Goal: Download file/media

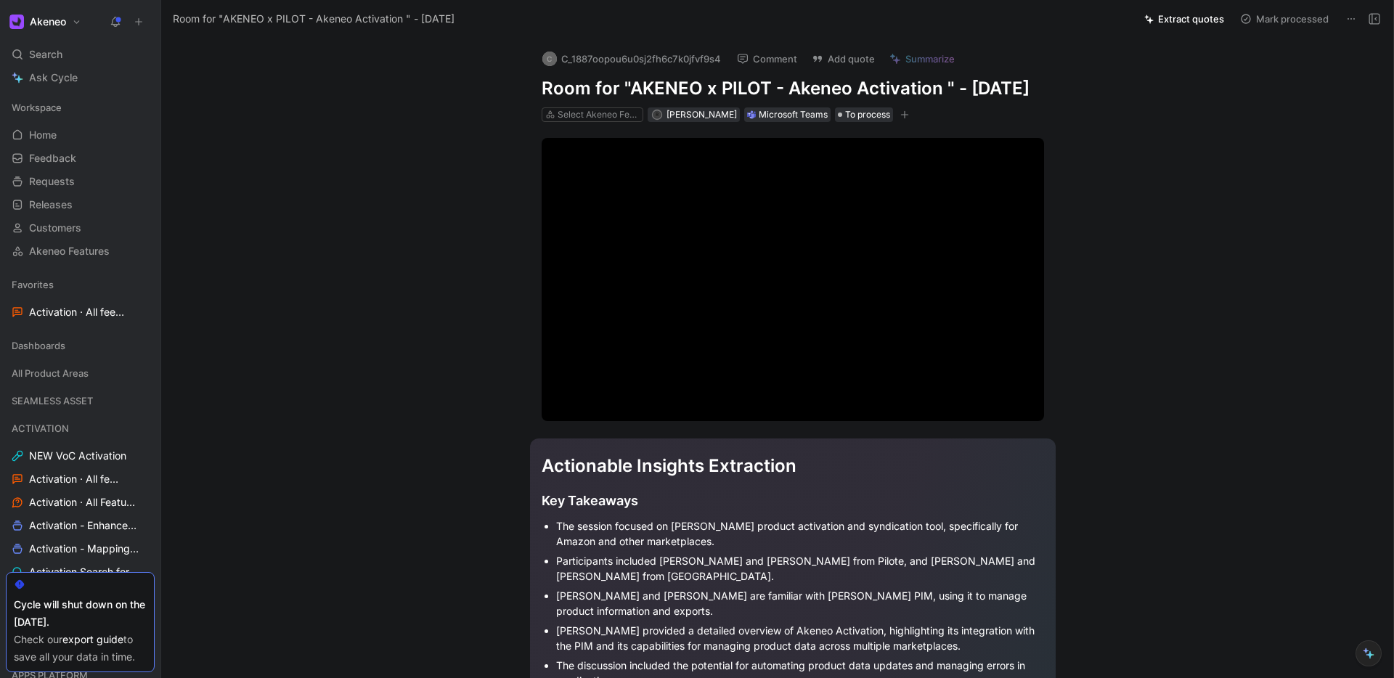
click at [1351, 23] on icon at bounding box center [1352, 19] width 12 height 12
drag, startPoint x: 1084, startPoint y: 85, endPoint x: 676, endPoint y: 55, distance: 409.2
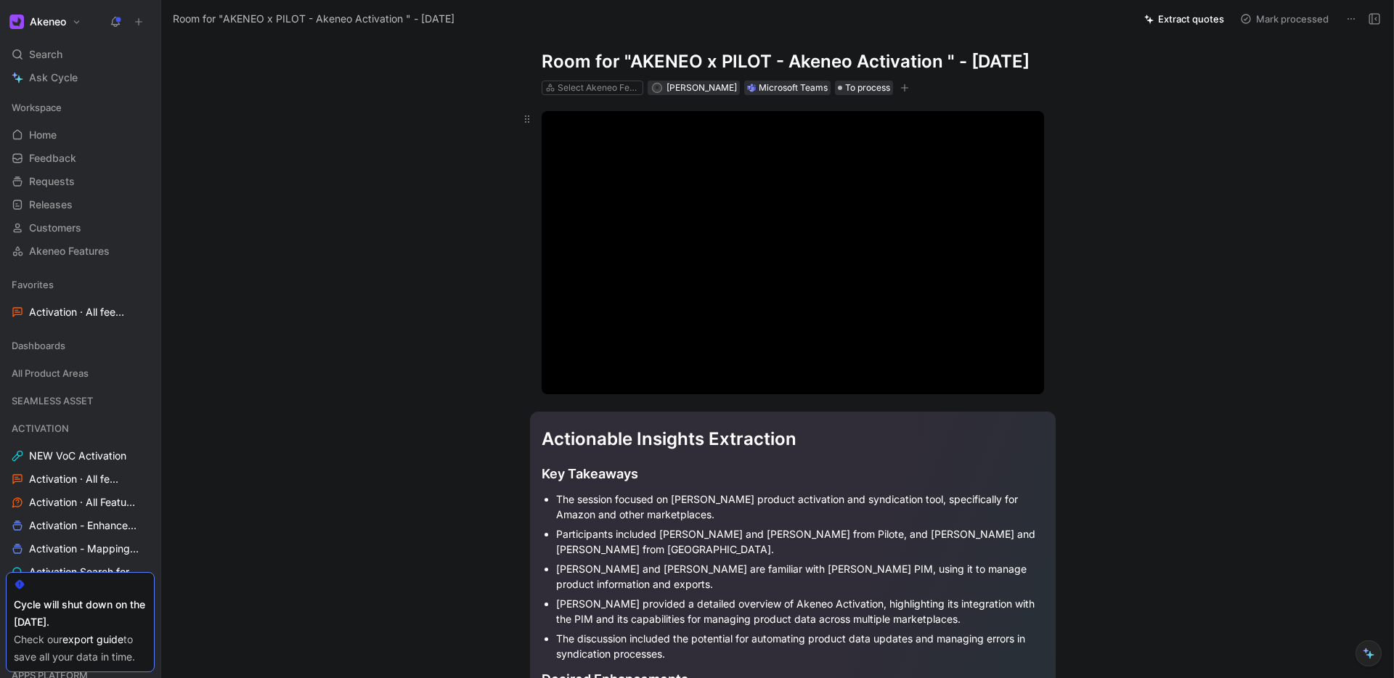
scroll to position [25, 0]
click at [744, 256] on div "Modal Window" at bounding box center [793, 254] width 502 height 282
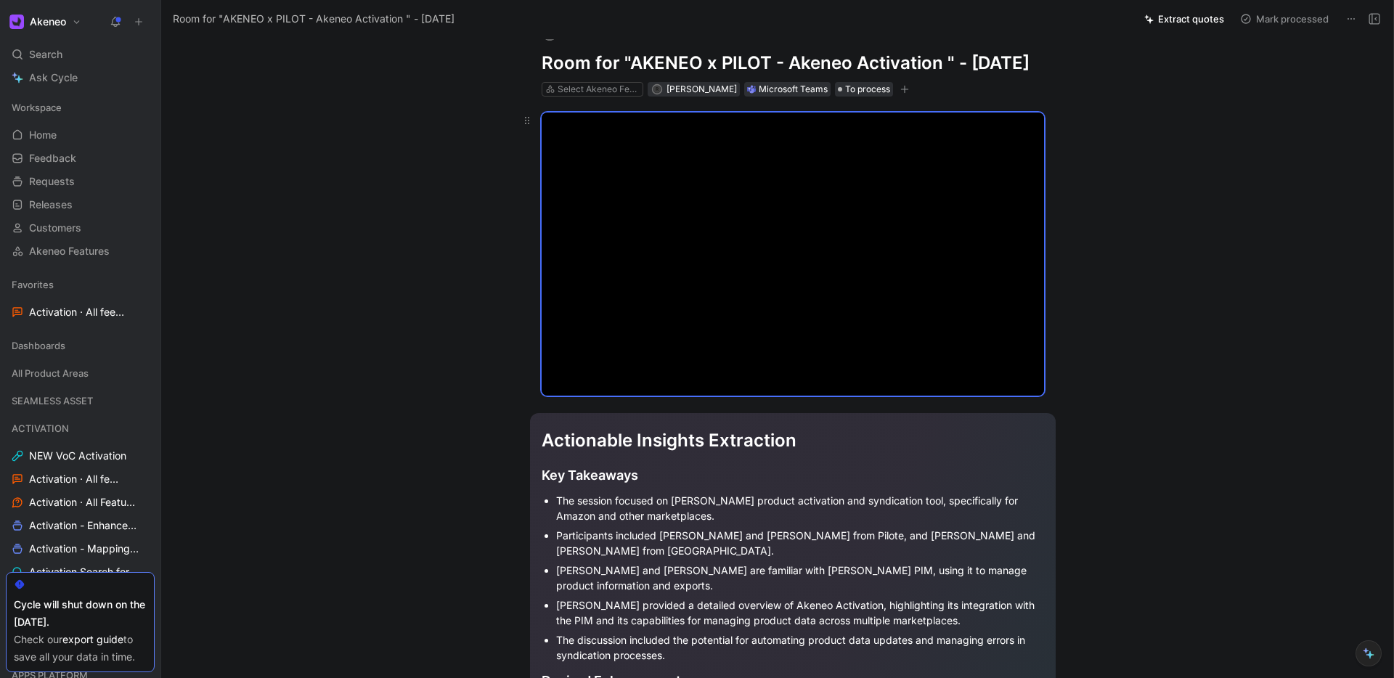
click at [741, 253] on div "Modal Window" at bounding box center [793, 254] width 502 height 282
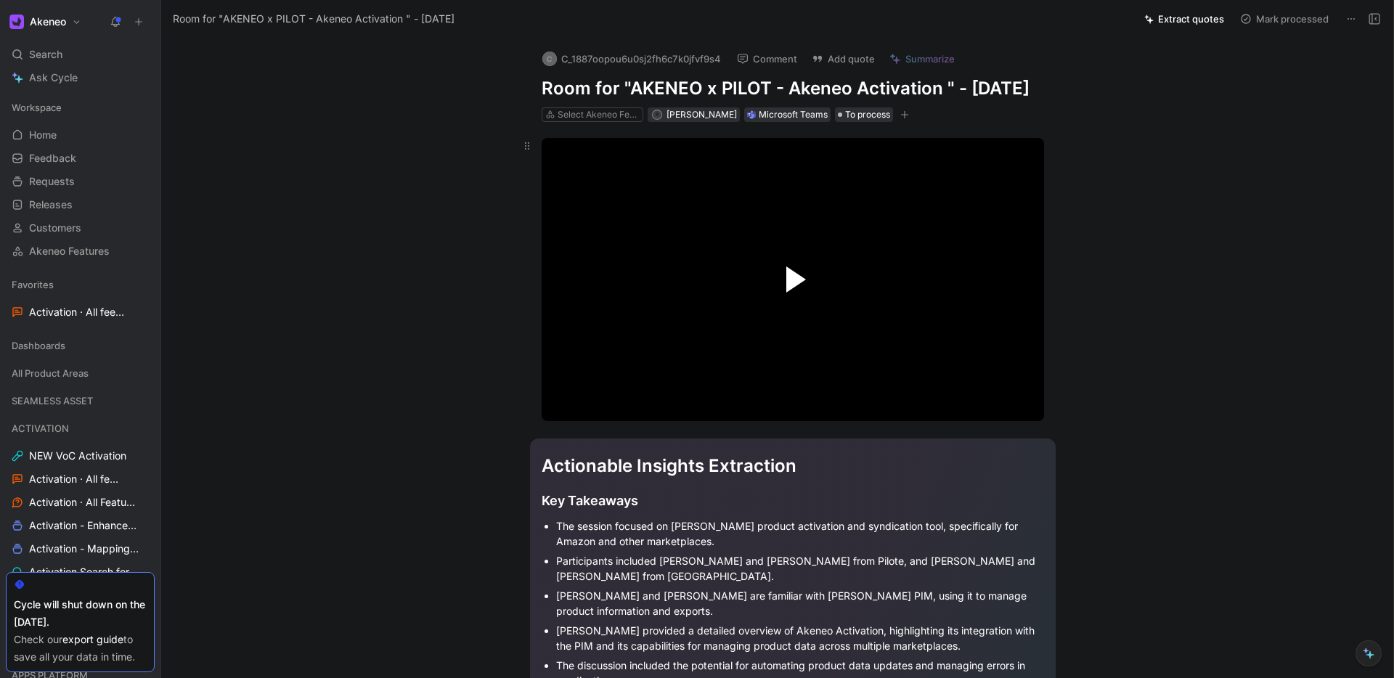
click at [799, 293] on span "Video Player" at bounding box center [796, 279] width 20 height 26
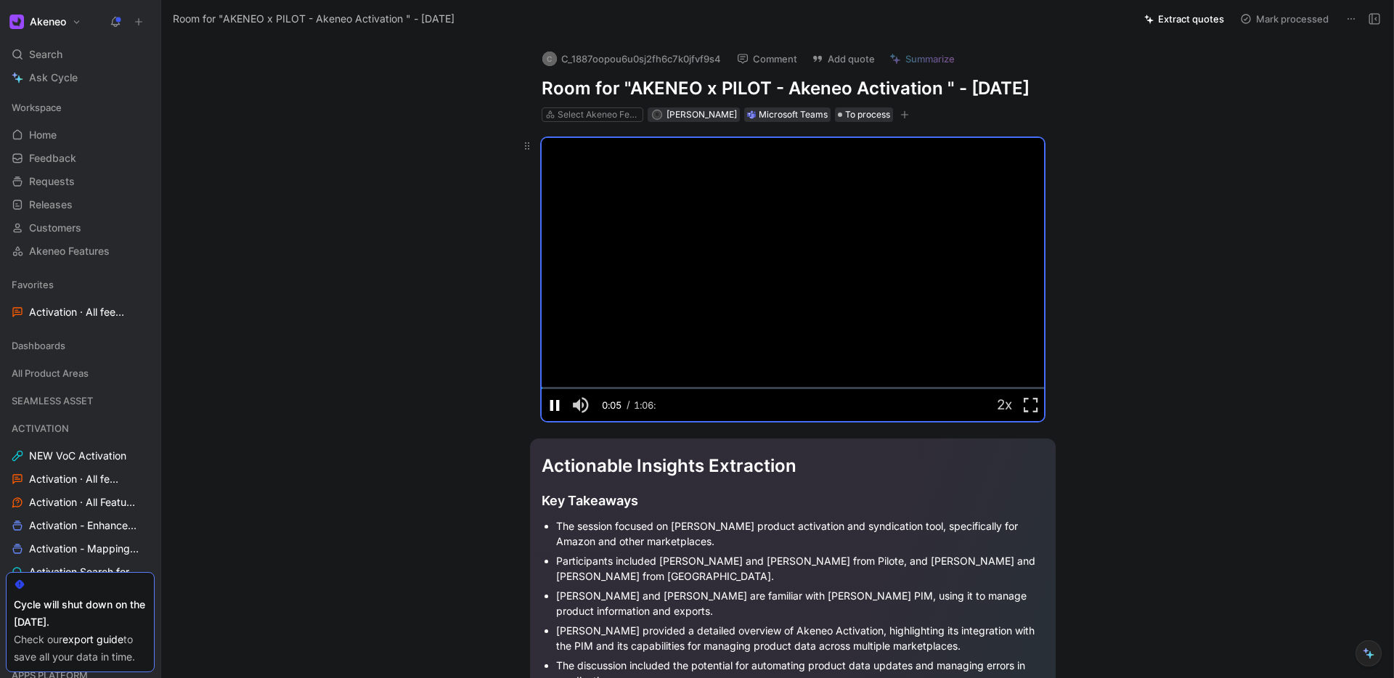
click at [554, 405] on span "Video Player" at bounding box center [555, 405] width 26 height 0
click at [1359, 19] on button at bounding box center [1351, 19] width 20 height 20
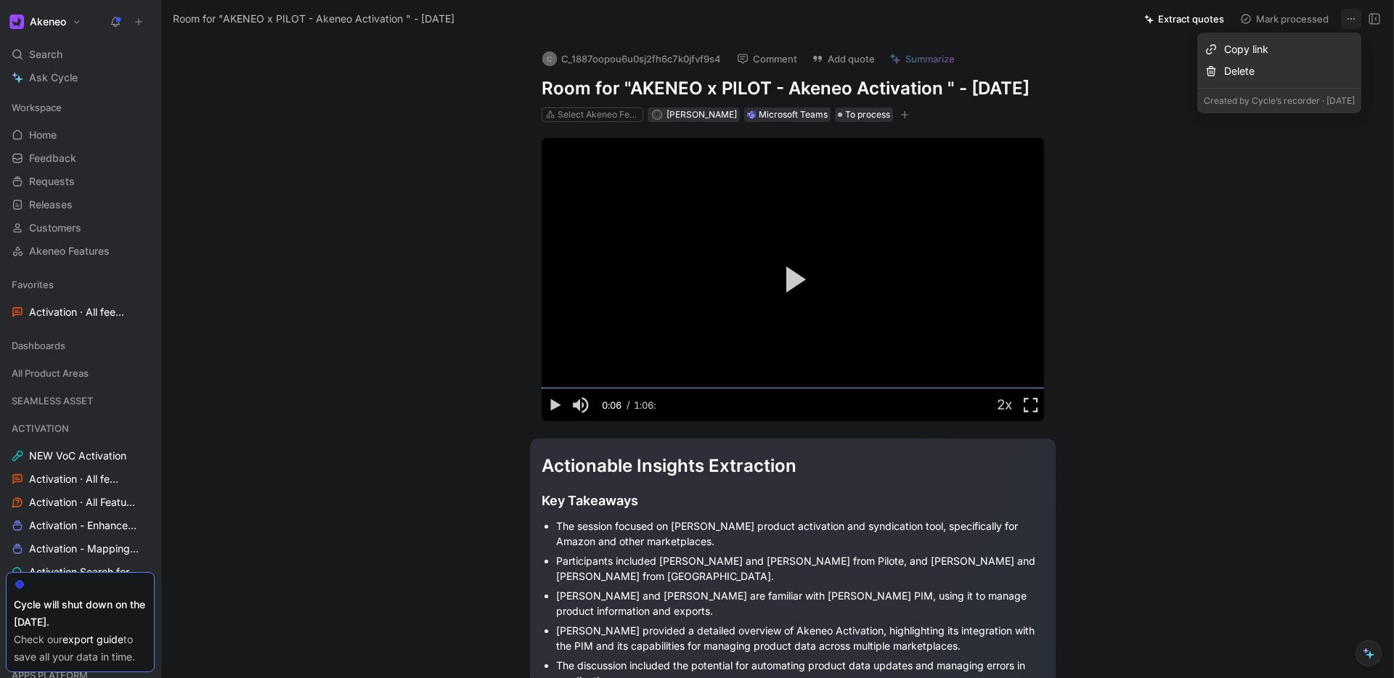
drag, startPoint x: 1130, startPoint y: 84, endPoint x: 1078, endPoint y: 105, distance: 56.4
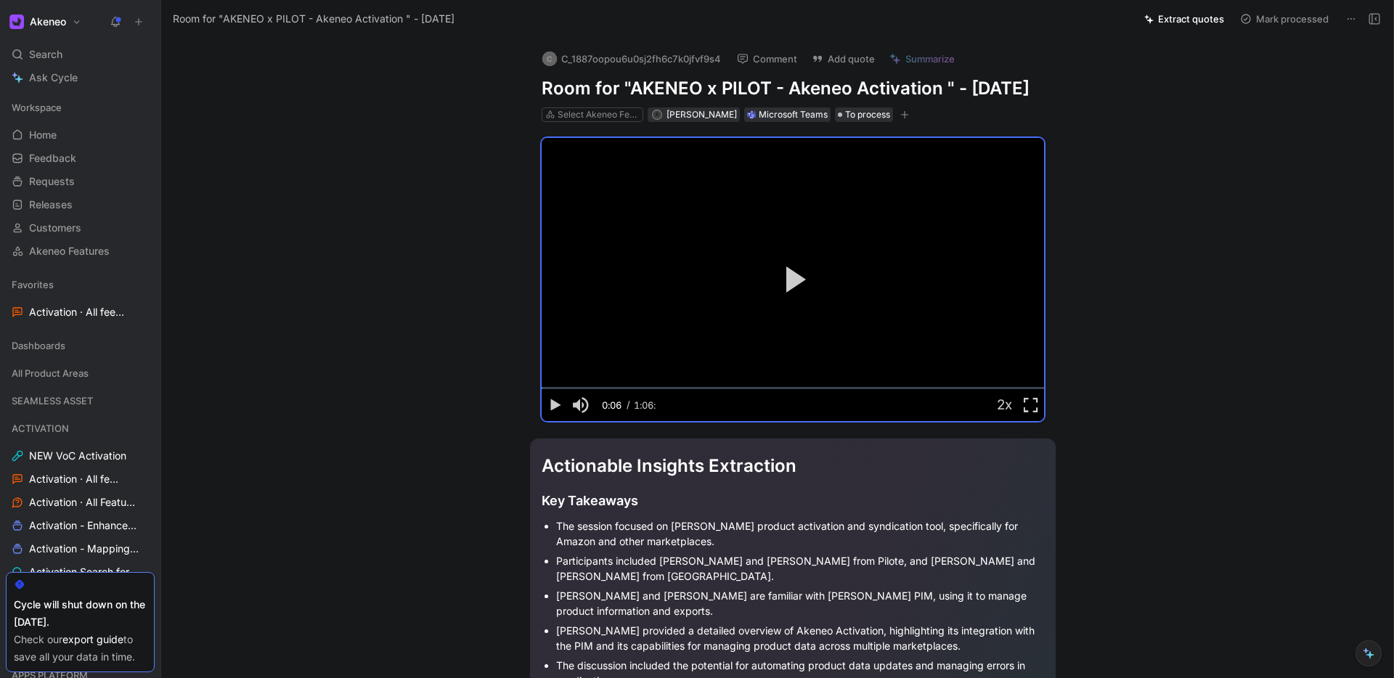
click at [74, 25] on button "Akeneo" at bounding box center [45, 22] width 79 height 20
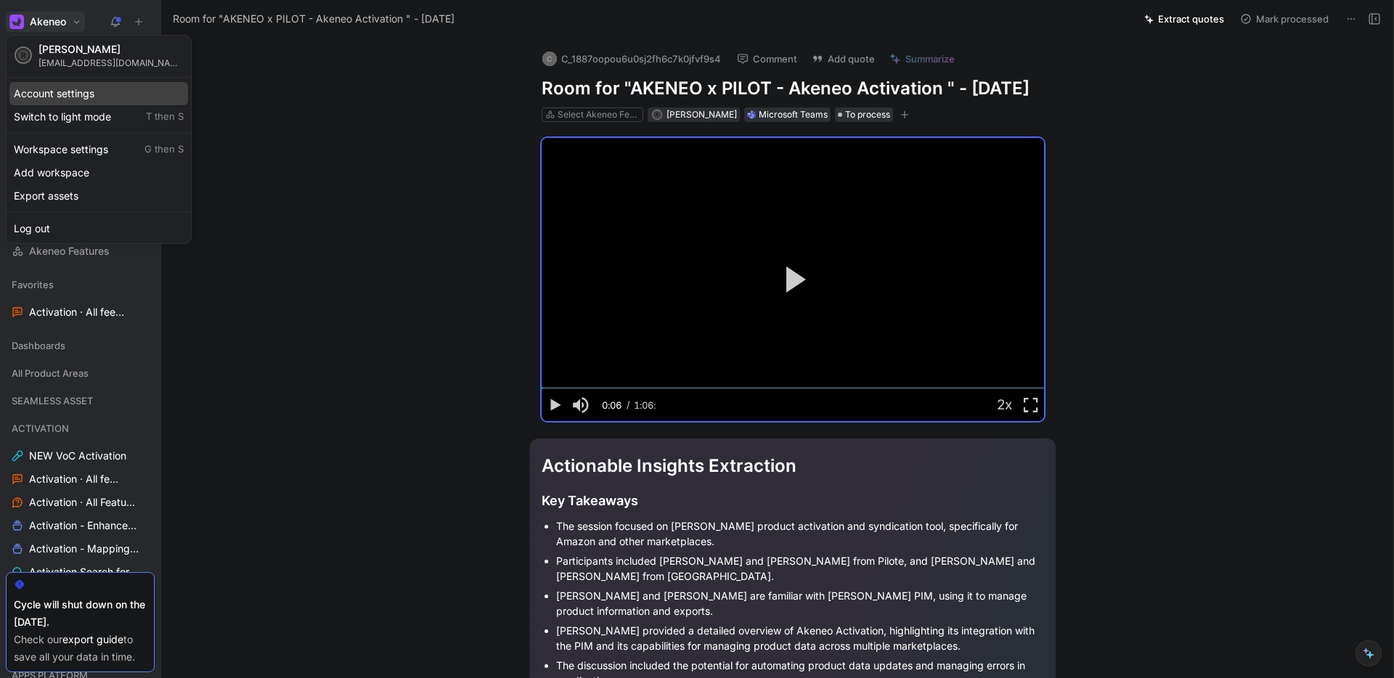
click at [69, 97] on div "Account settings" at bounding box center [98, 93] width 179 height 23
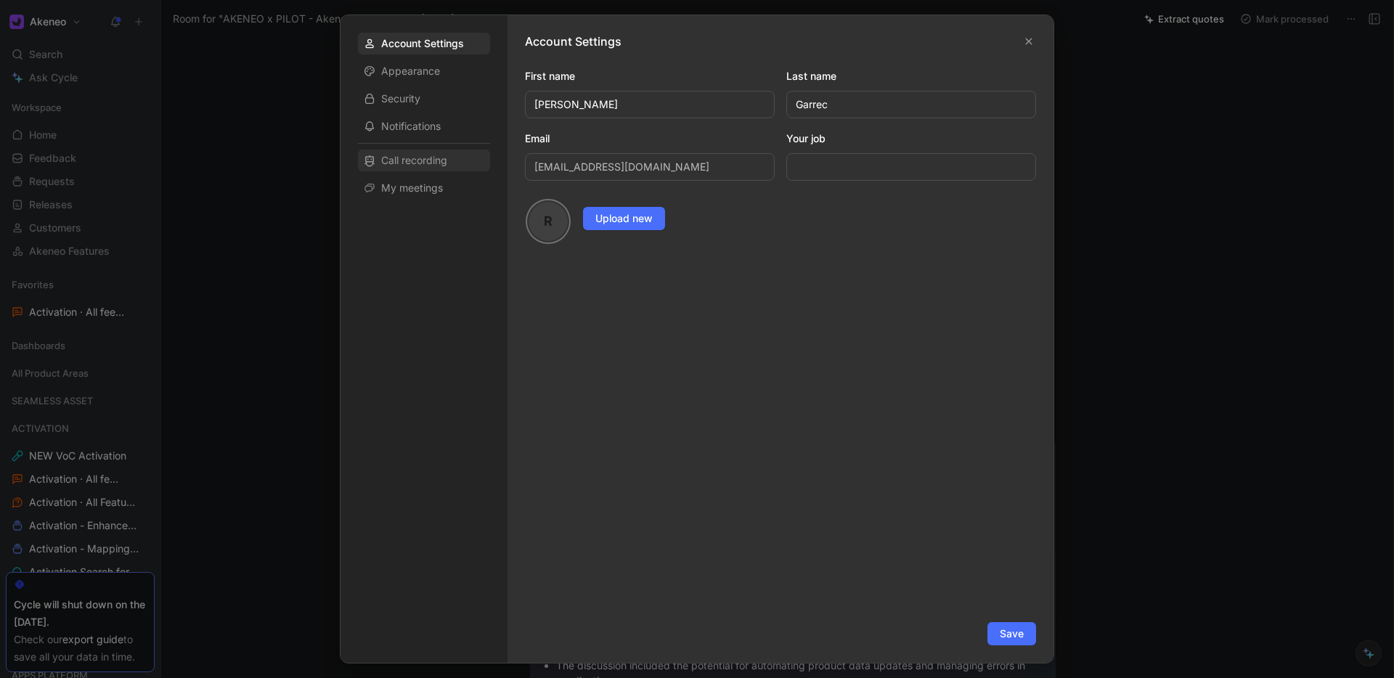
click at [406, 153] on span "Call recording" at bounding box center [414, 160] width 66 height 15
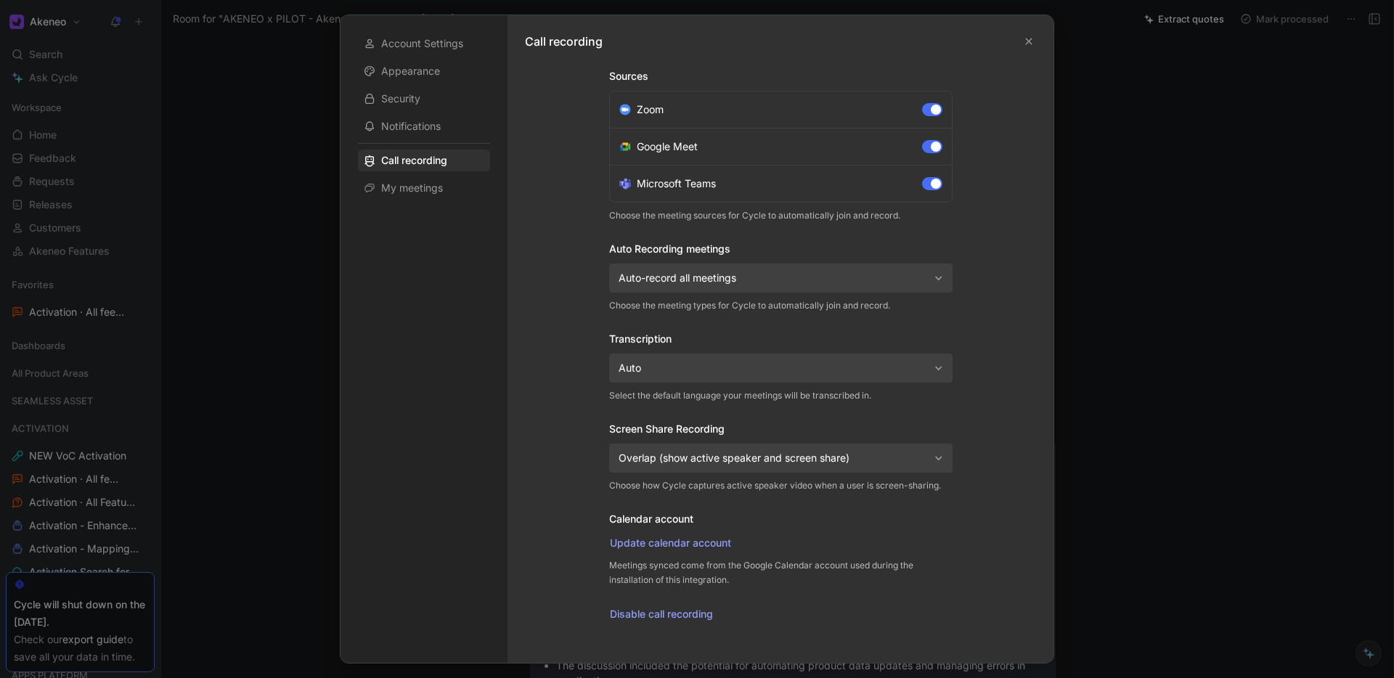
click at [940, 460] on icon "button" at bounding box center [939, 458] width 8 height 9
drag, startPoint x: 418, startPoint y: 197, endPoint x: 412, endPoint y: 190, distance: 8.3
click at [417, 197] on div "My meetings" at bounding box center [424, 188] width 132 height 22
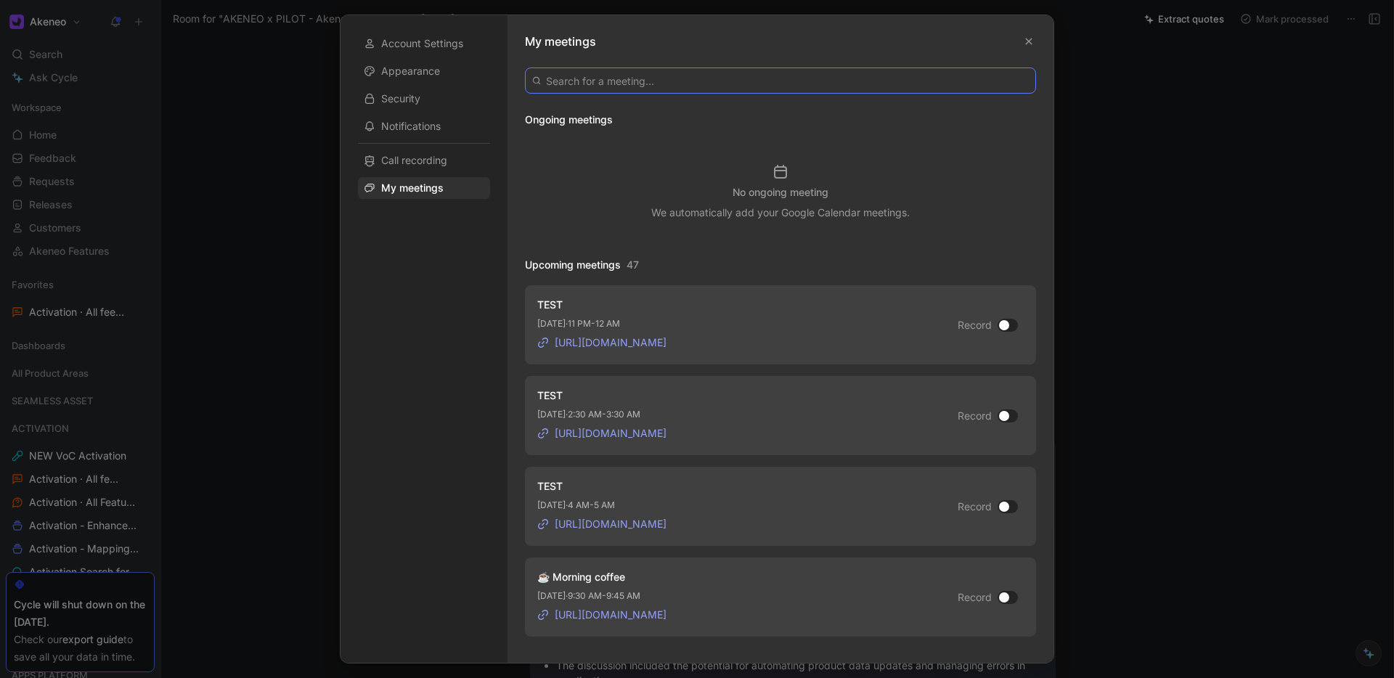
click at [623, 77] on input at bounding box center [780, 81] width 511 height 26
click at [428, 163] on span "Call recording" at bounding box center [414, 160] width 66 height 15
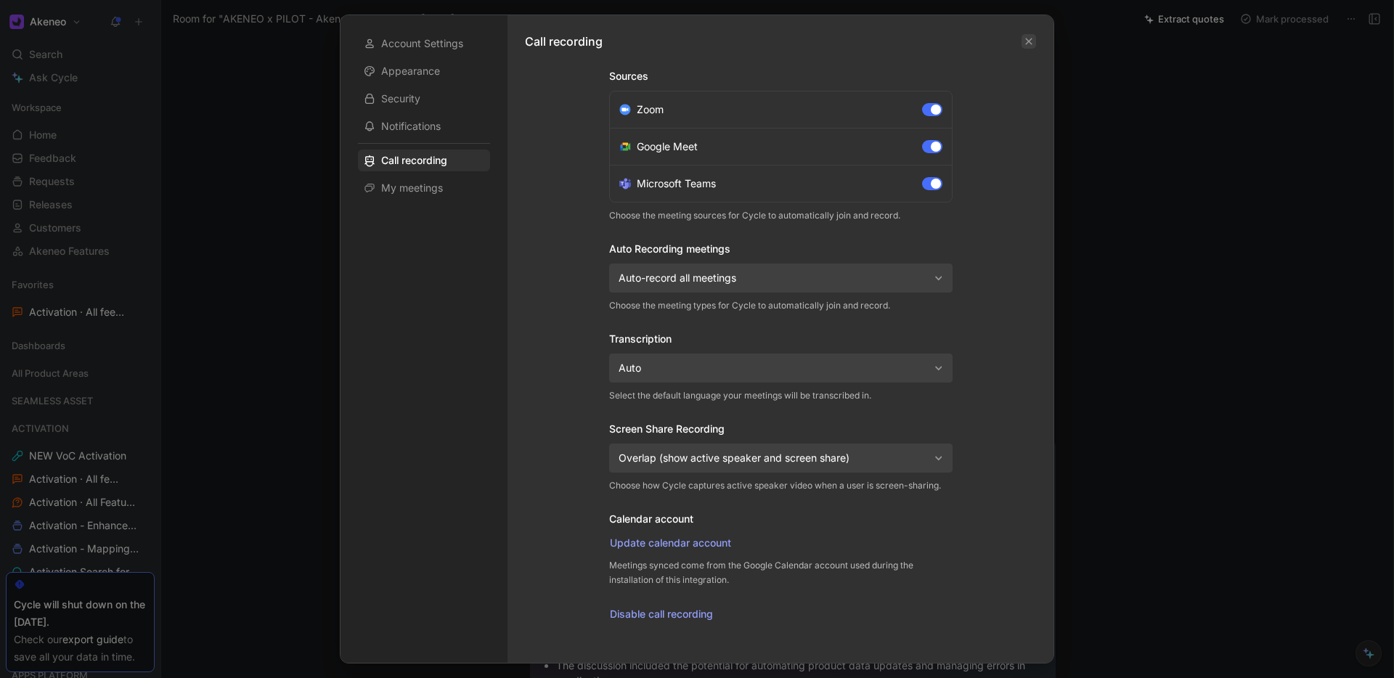
click at [1028, 41] on icon "button" at bounding box center [1029, 41] width 7 height 7
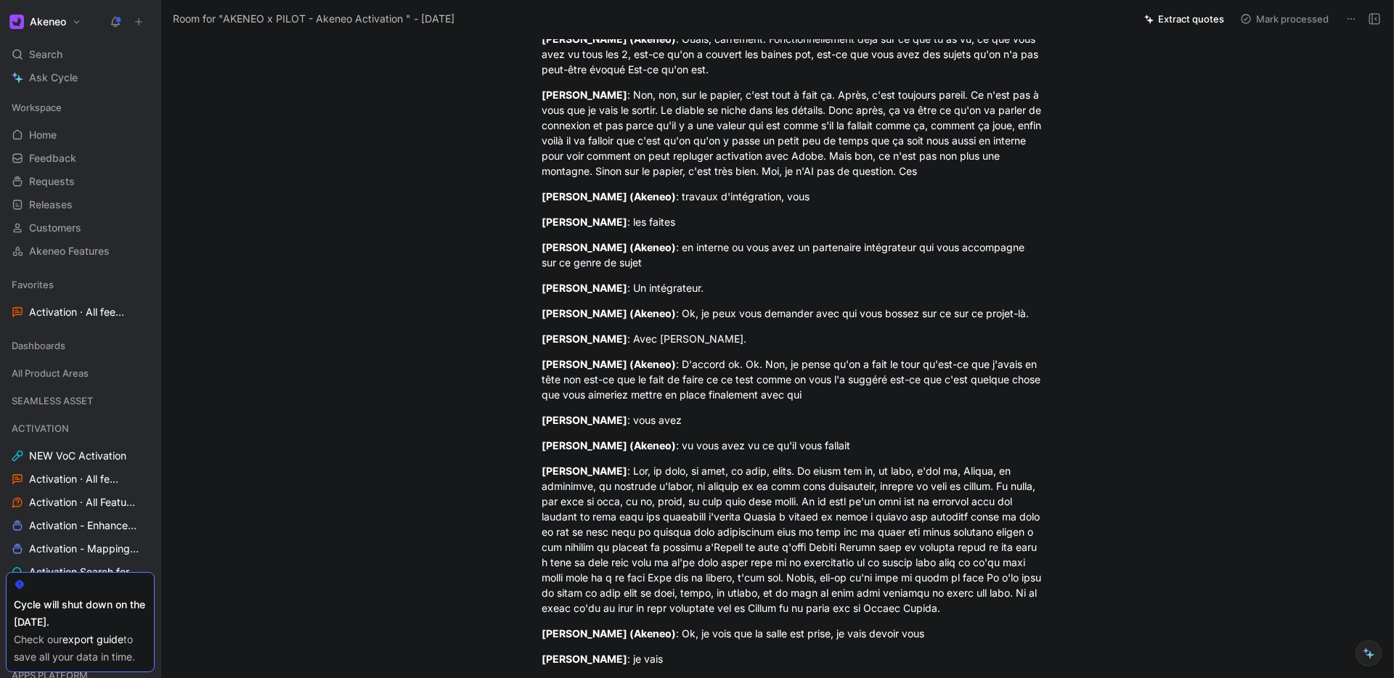
scroll to position [19137, 0]
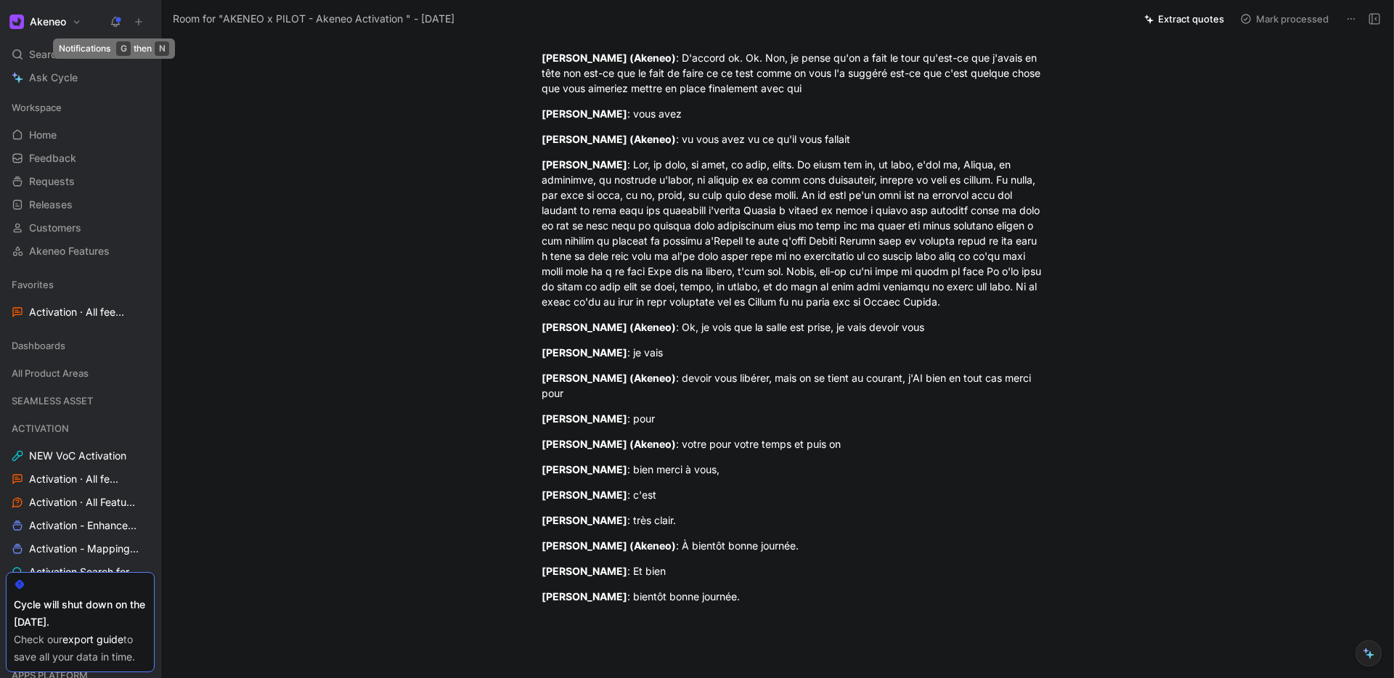
click at [117, 24] on use at bounding box center [116, 21] width 10 height 10
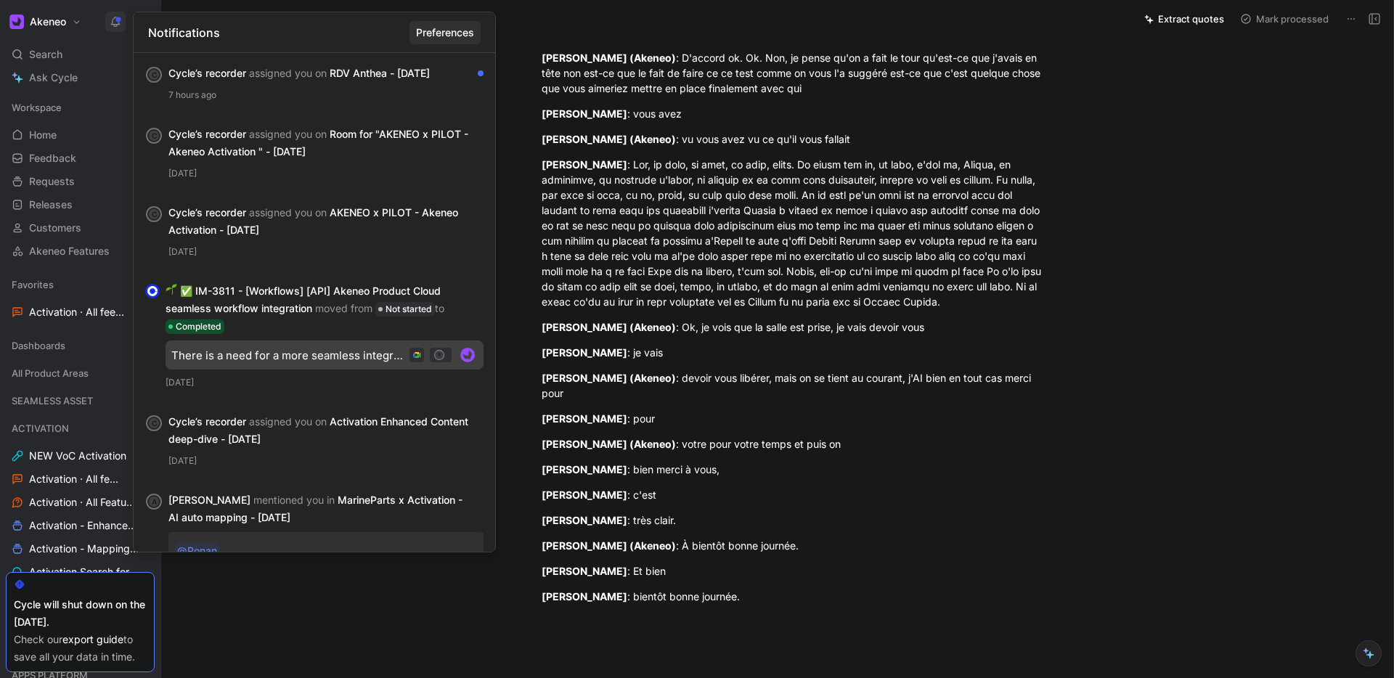
click at [463, 32] on span "Preferences" at bounding box center [445, 32] width 58 height 17
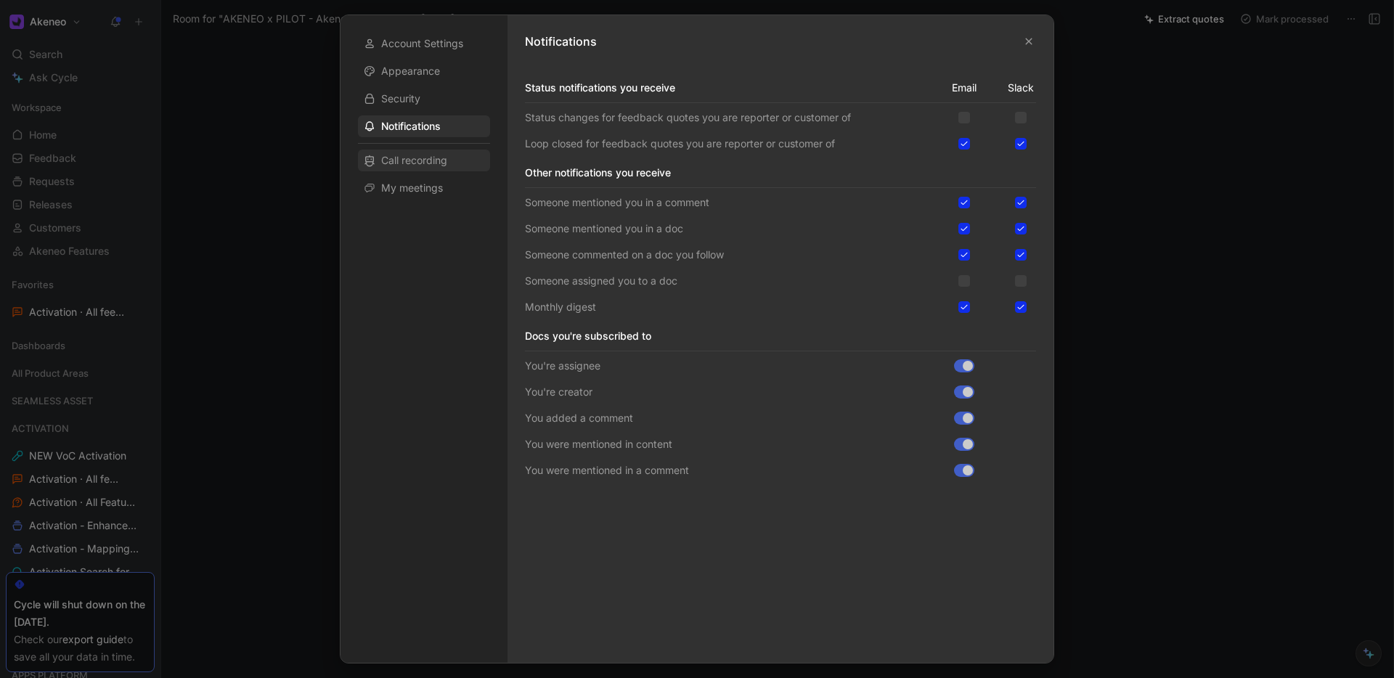
click at [418, 159] on span "Call recording" at bounding box center [414, 160] width 66 height 15
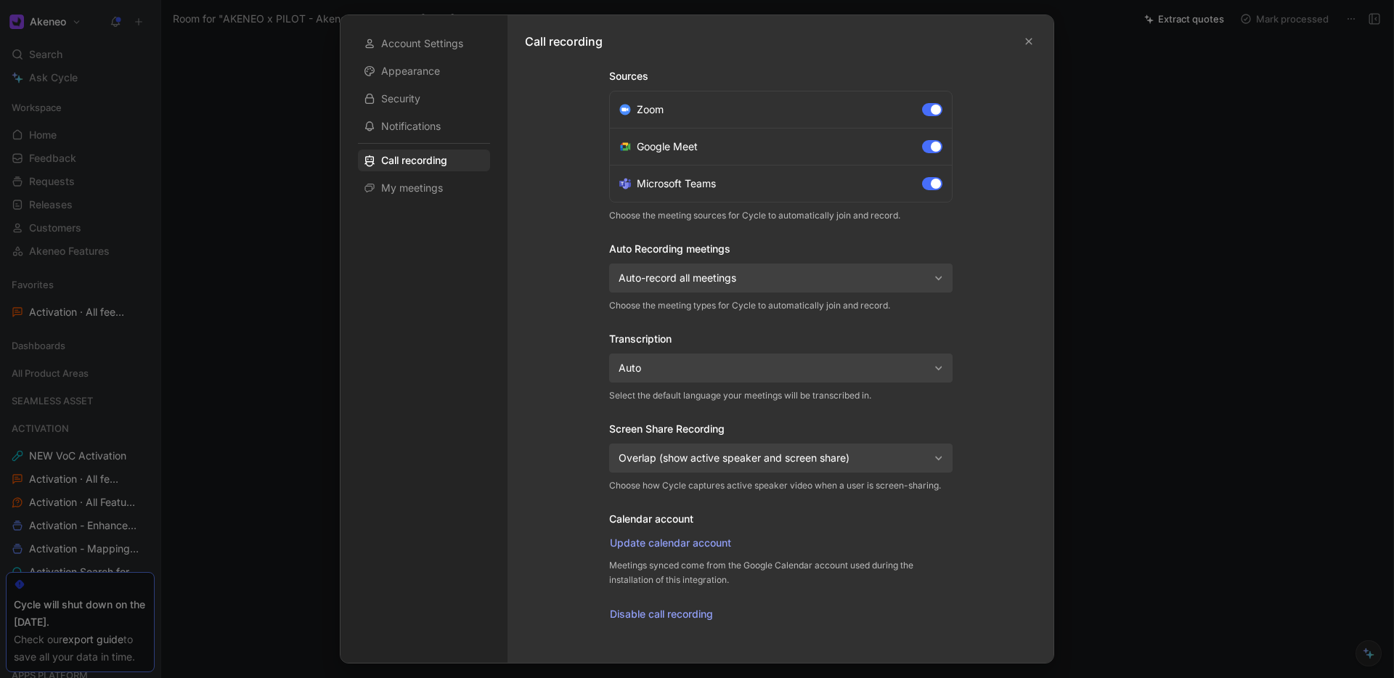
click at [300, 320] on div at bounding box center [697, 339] width 1394 height 678
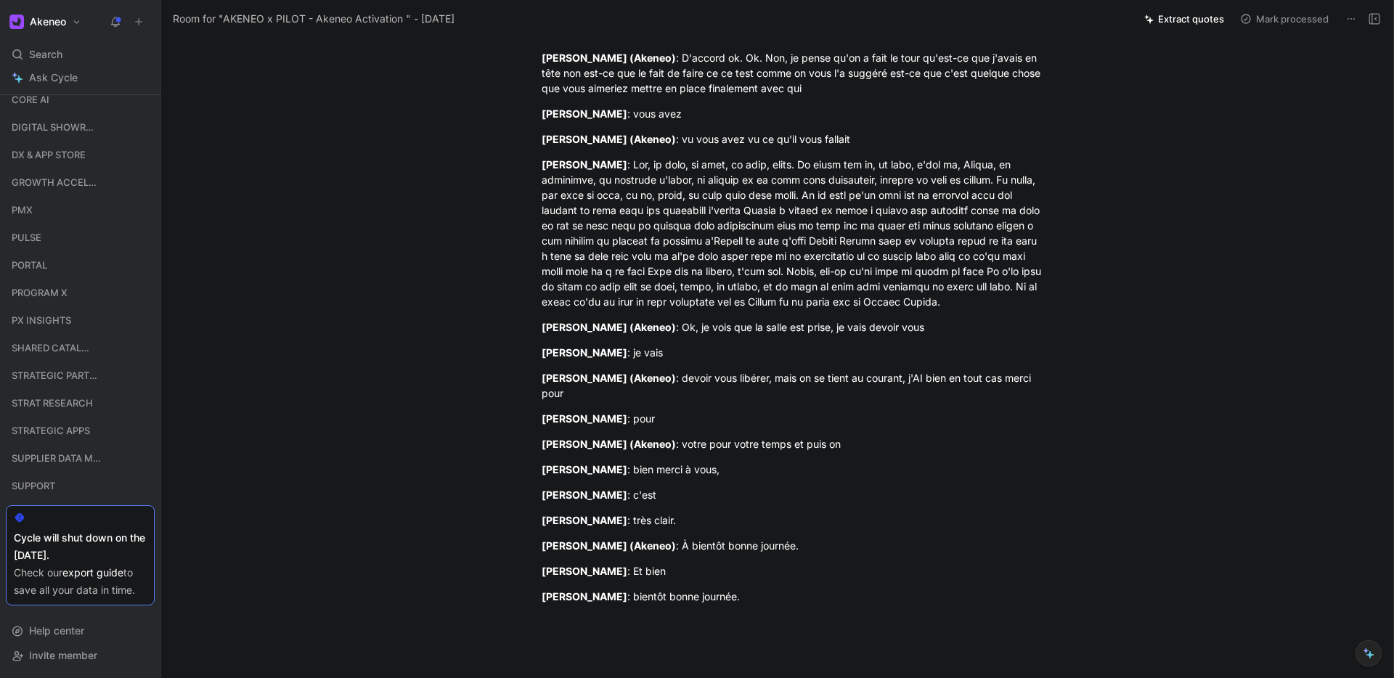
scroll to position [18877, 0]
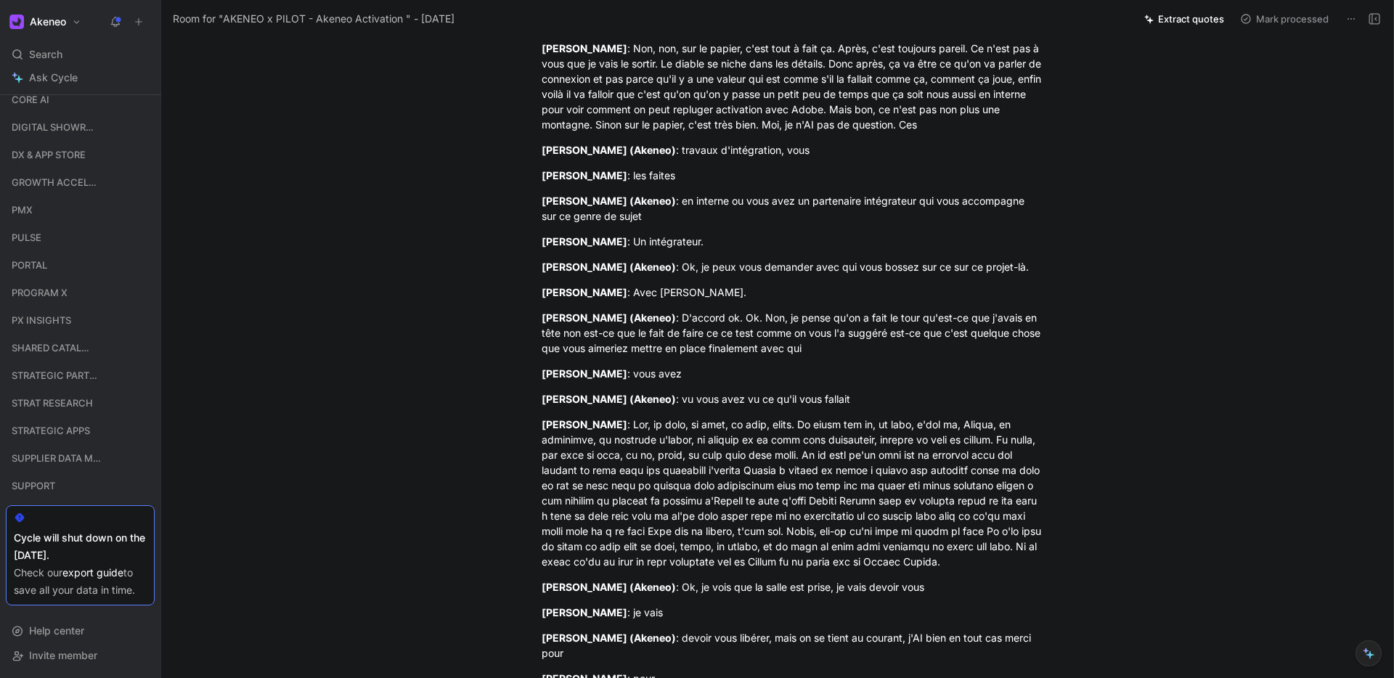
click at [1352, 17] on icon at bounding box center [1352, 19] width 12 height 12
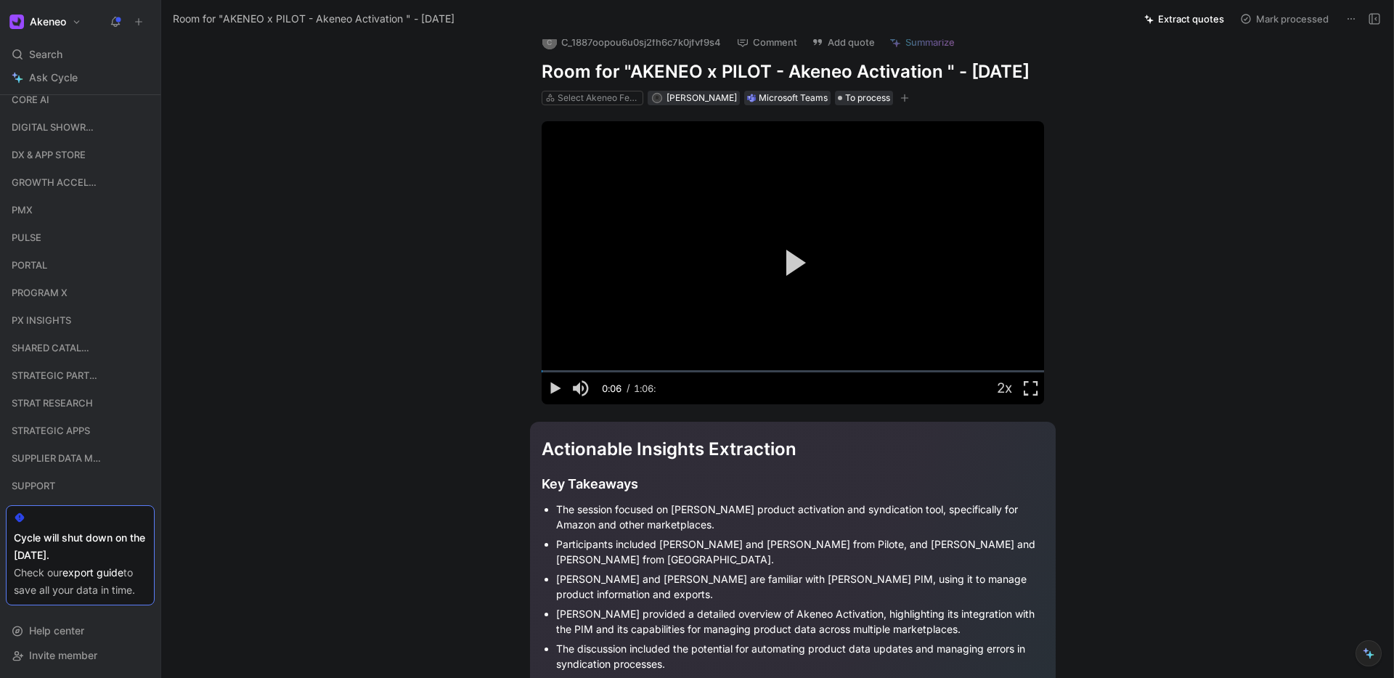
scroll to position [0, 0]
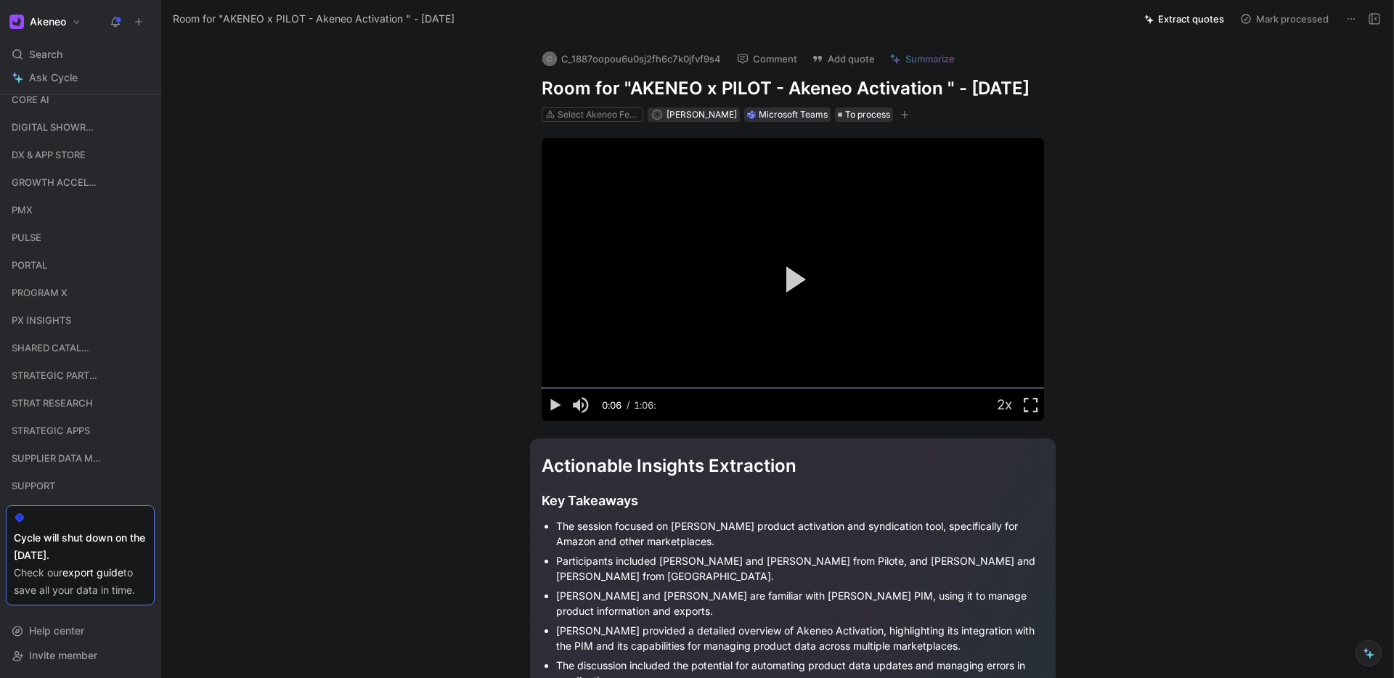
click at [778, 122] on div "Microsoft Teams" at bounding box center [793, 114] width 69 height 15
click at [776, 122] on div "Microsoft Teams" at bounding box center [793, 114] width 69 height 15
click at [1353, 20] on icon at bounding box center [1352, 19] width 12 height 12
click at [1374, 20] on icon at bounding box center [1375, 19] width 12 height 12
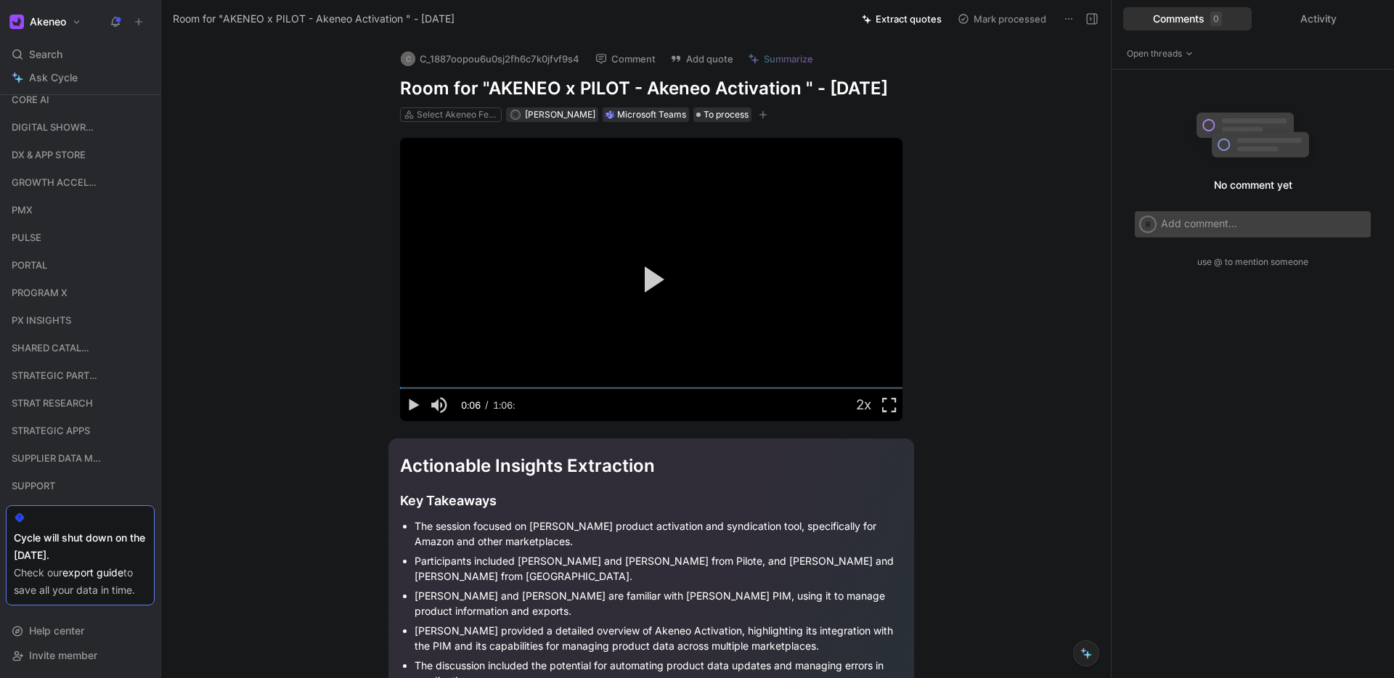
click at [1091, 18] on use at bounding box center [1092, 19] width 10 height 10
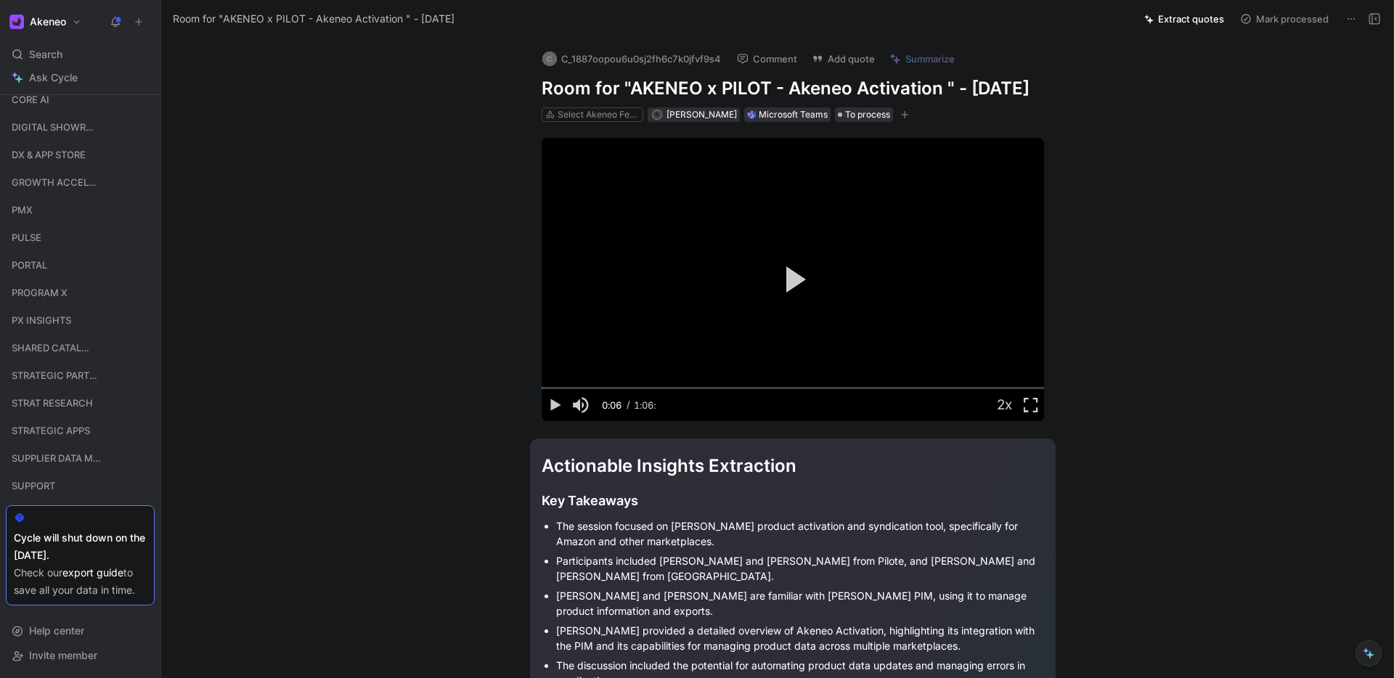
click at [1368, 658] on icon at bounding box center [1369, 654] width 12 height 12
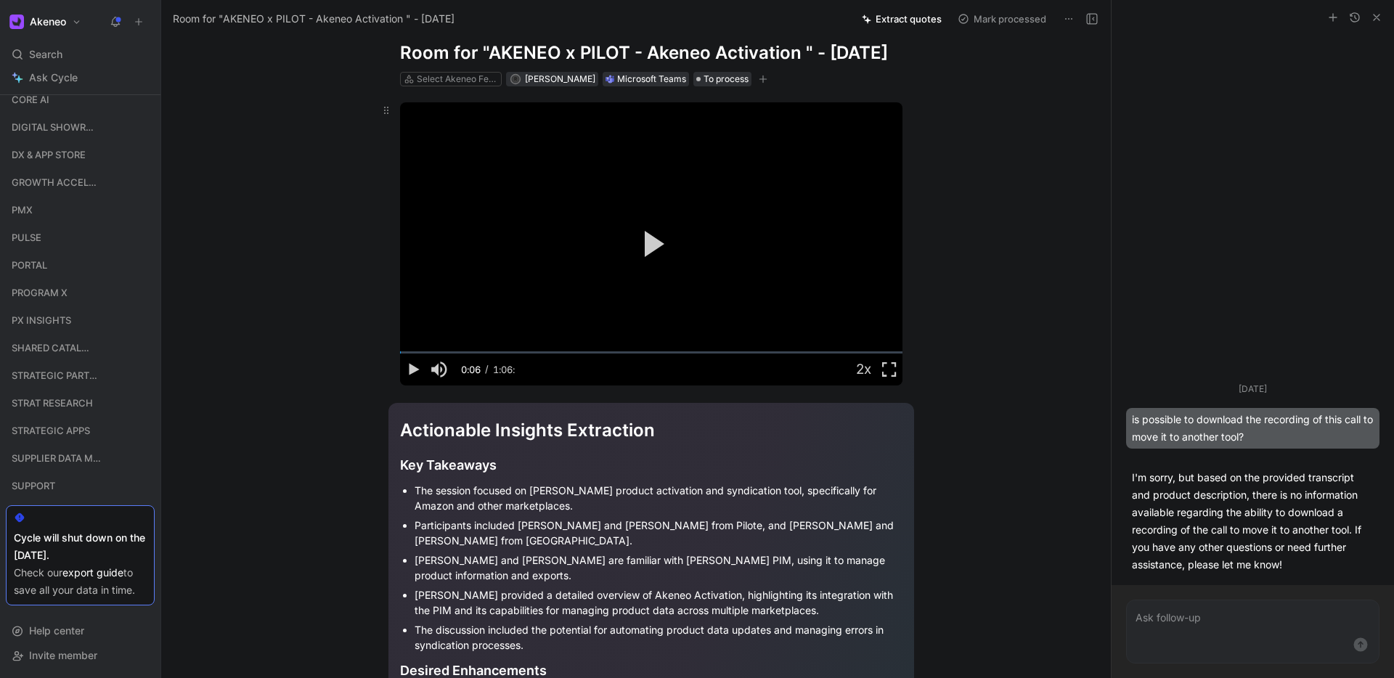
scroll to position [44, 0]
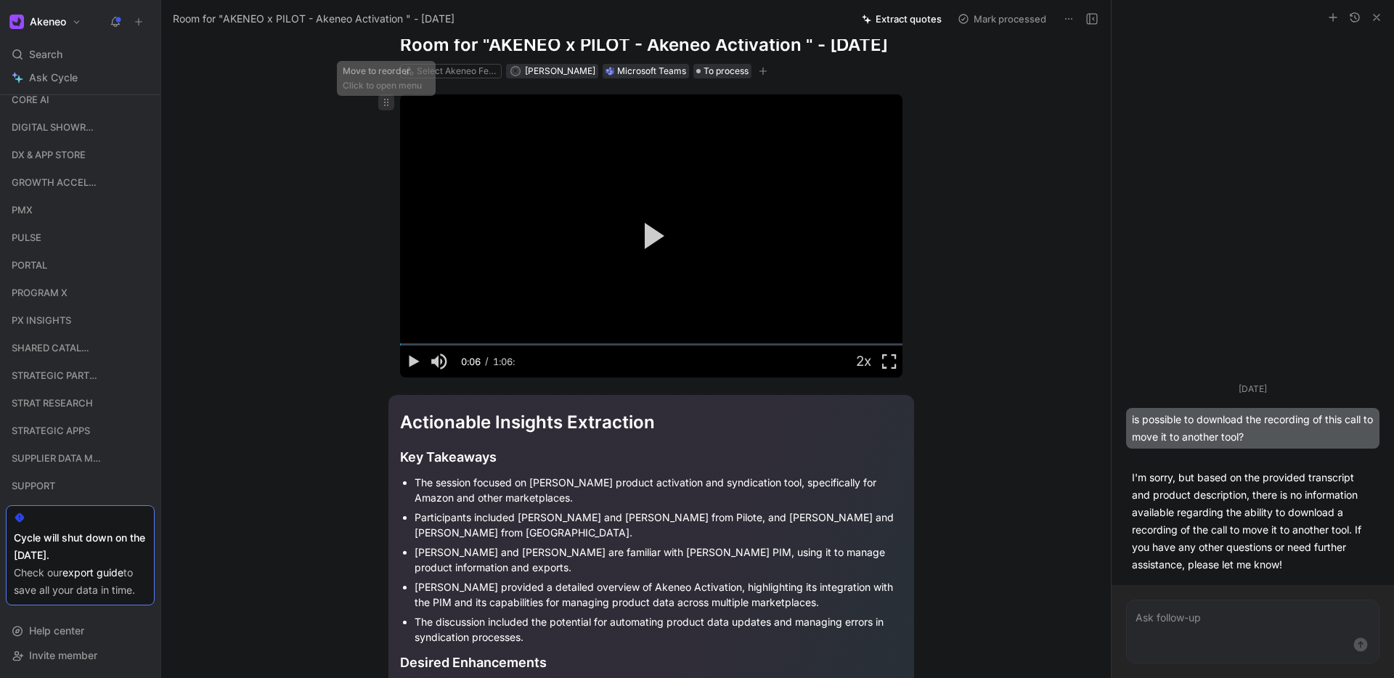
click at [386, 108] on icon at bounding box center [386, 103] width 12 height 12
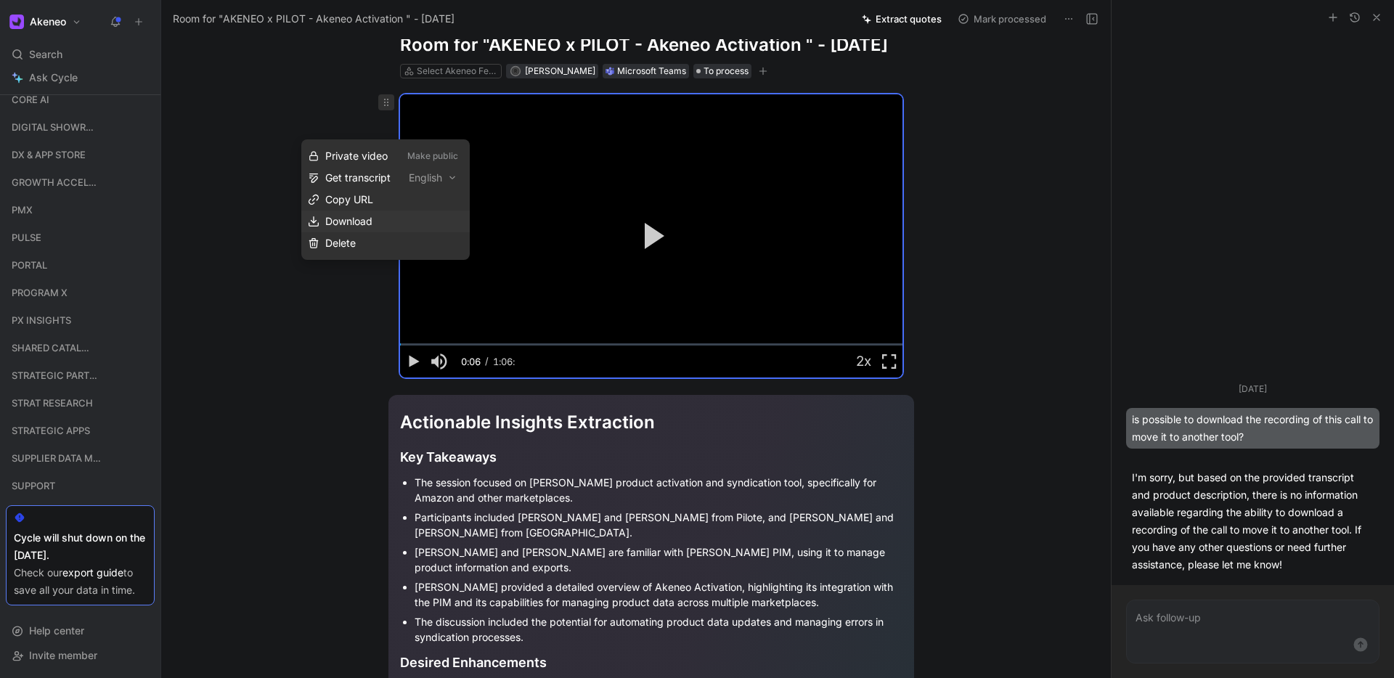
click at [357, 221] on span "Download" at bounding box center [348, 221] width 47 height 12
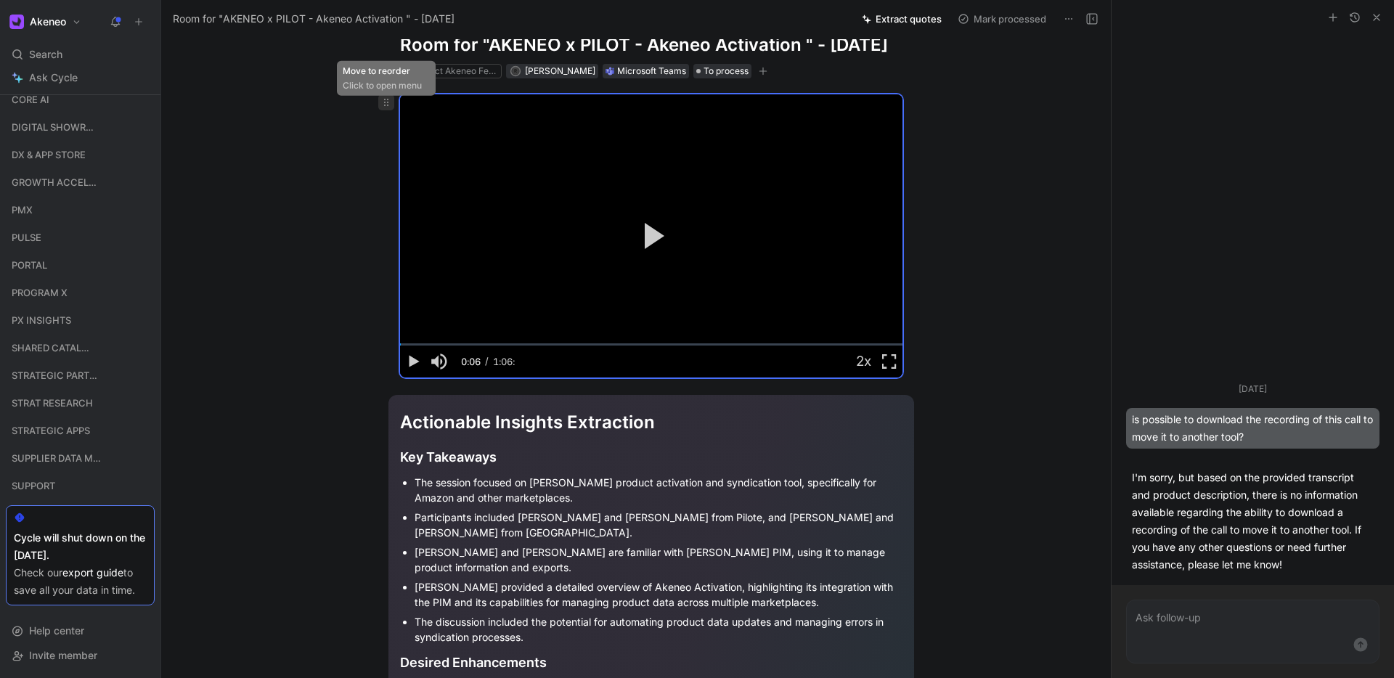
click at [386, 108] on icon at bounding box center [386, 103] width 12 height 12
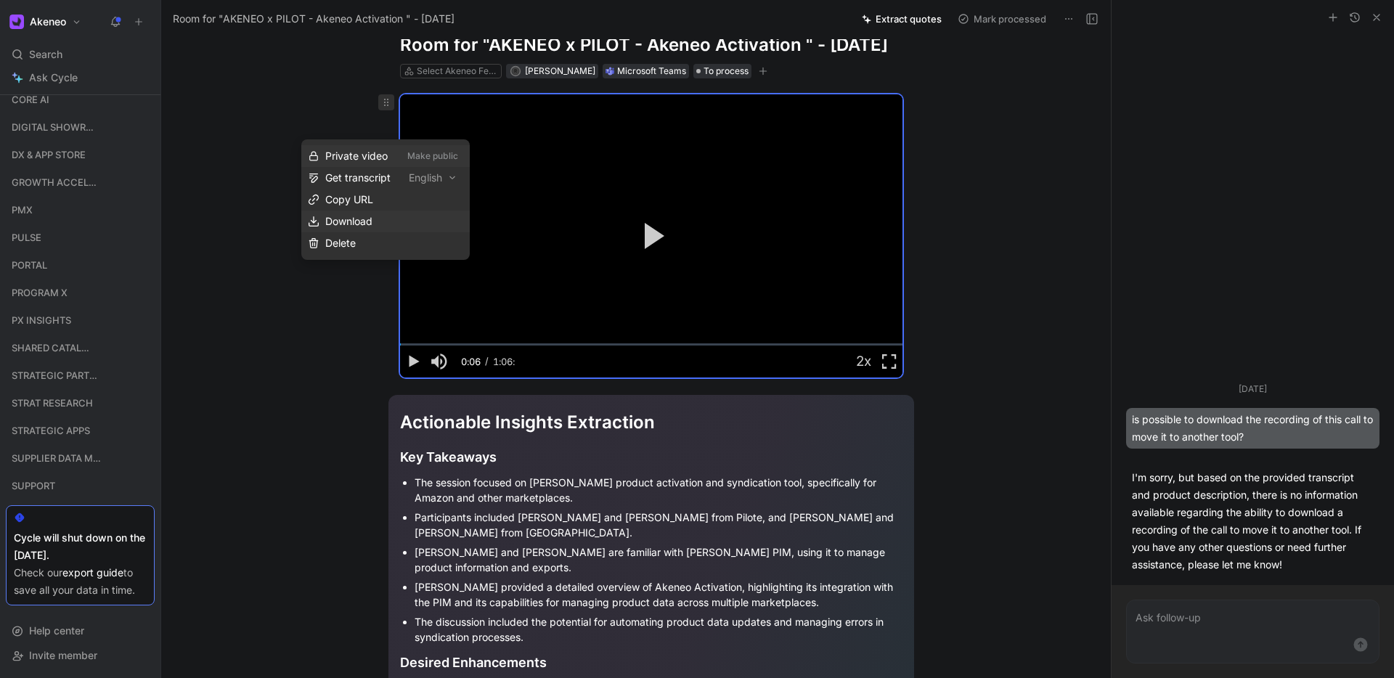
click at [349, 220] on span "Download" at bounding box center [348, 221] width 47 height 12
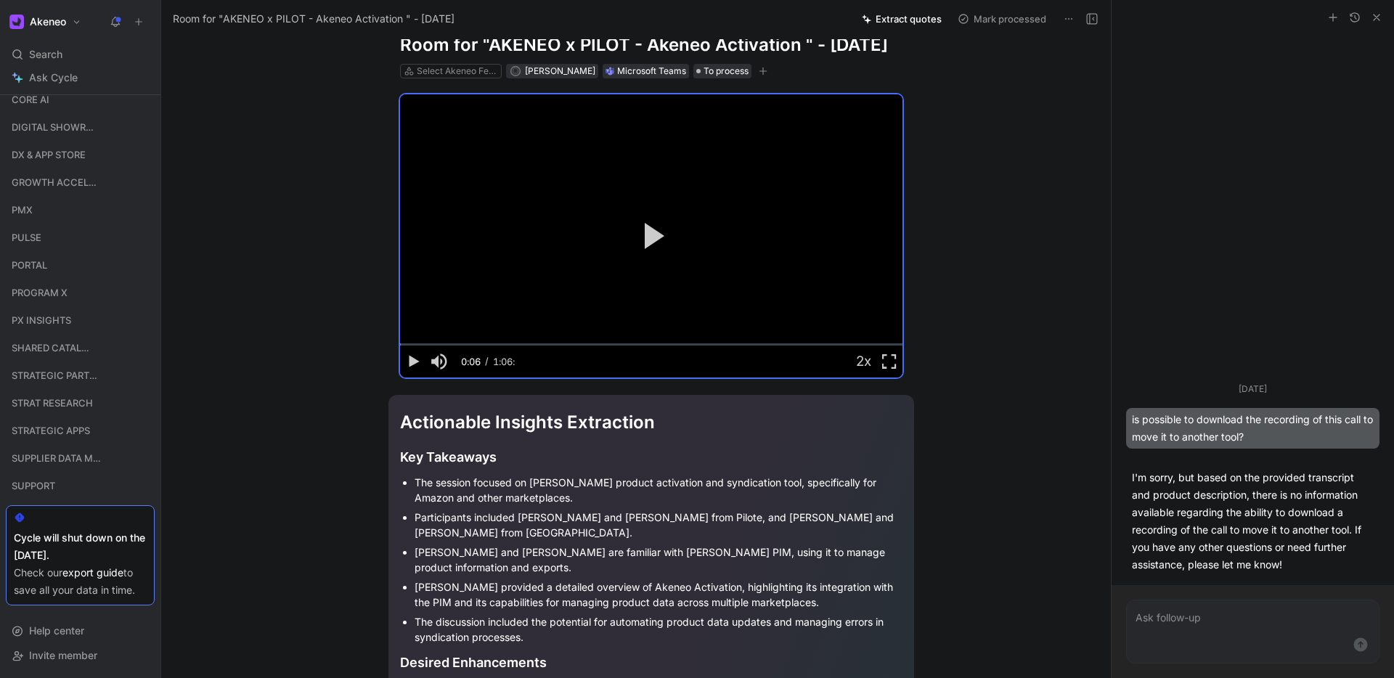
click at [1368, 16] on button "button" at bounding box center [1376, 17] width 17 height 17
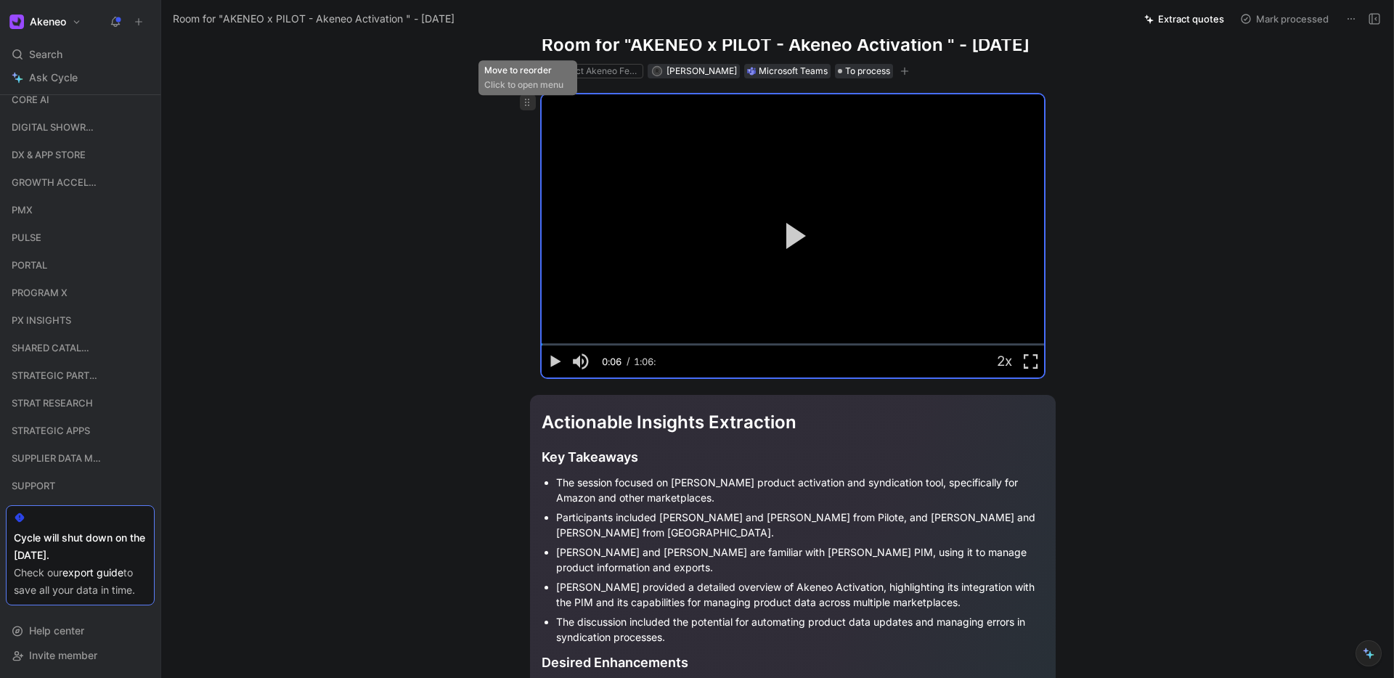
click at [528, 108] on icon at bounding box center [527, 103] width 12 height 12
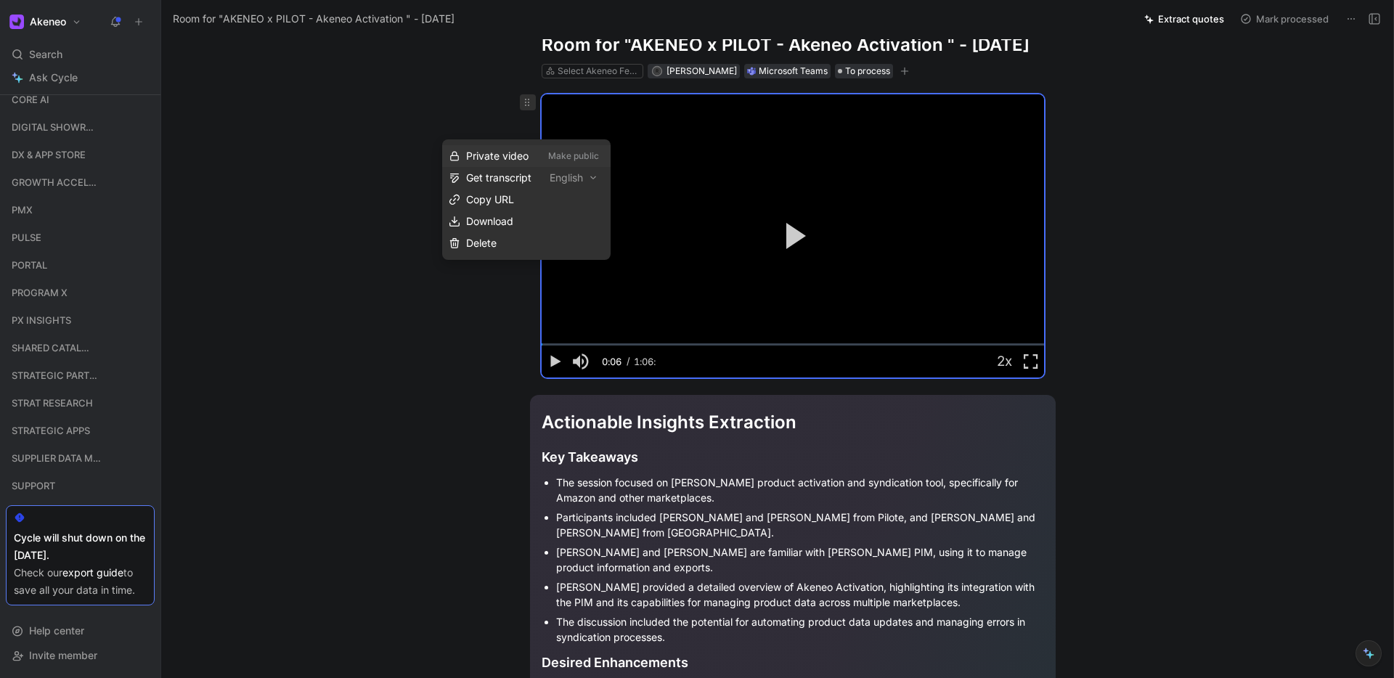
click at [570, 154] on button "Make public" at bounding box center [573, 155] width 61 height 17
click at [500, 202] on span "Copy URL" at bounding box center [490, 199] width 48 height 12
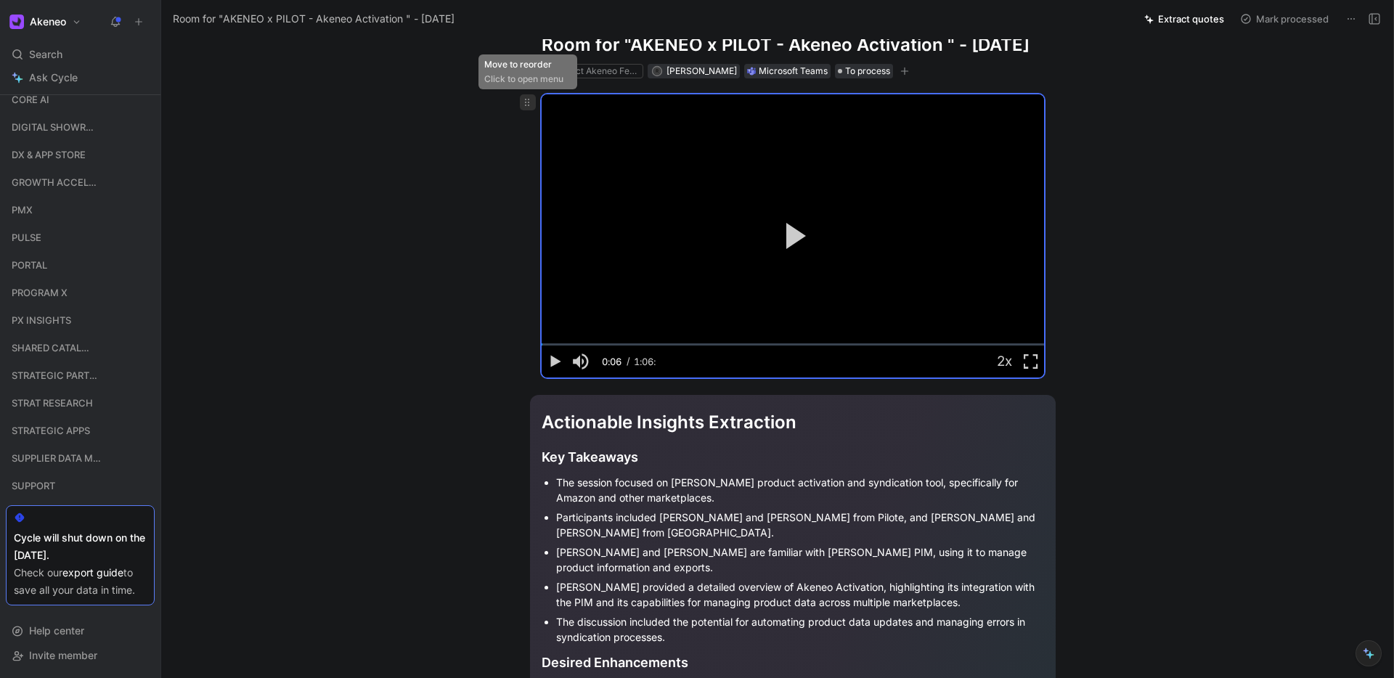
click at [532, 108] on icon at bounding box center [527, 103] width 12 height 12
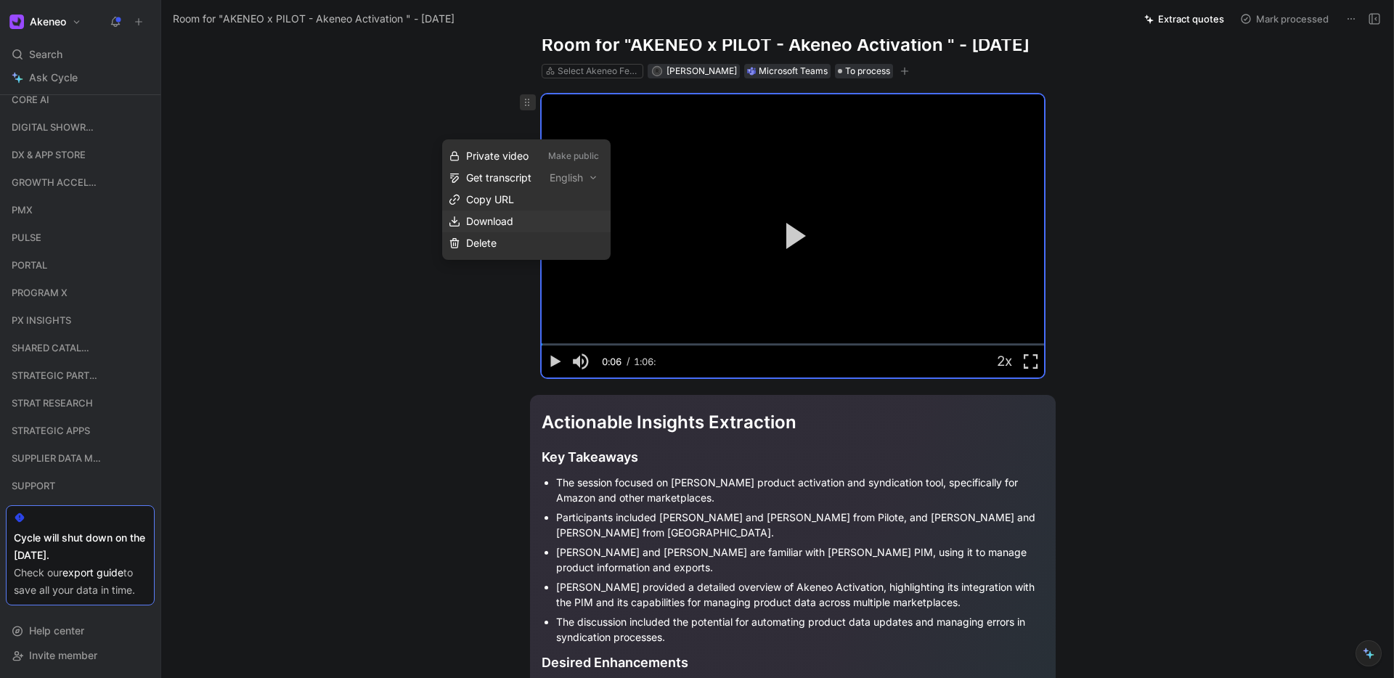
click at [479, 219] on span "Download" at bounding box center [489, 221] width 47 height 12
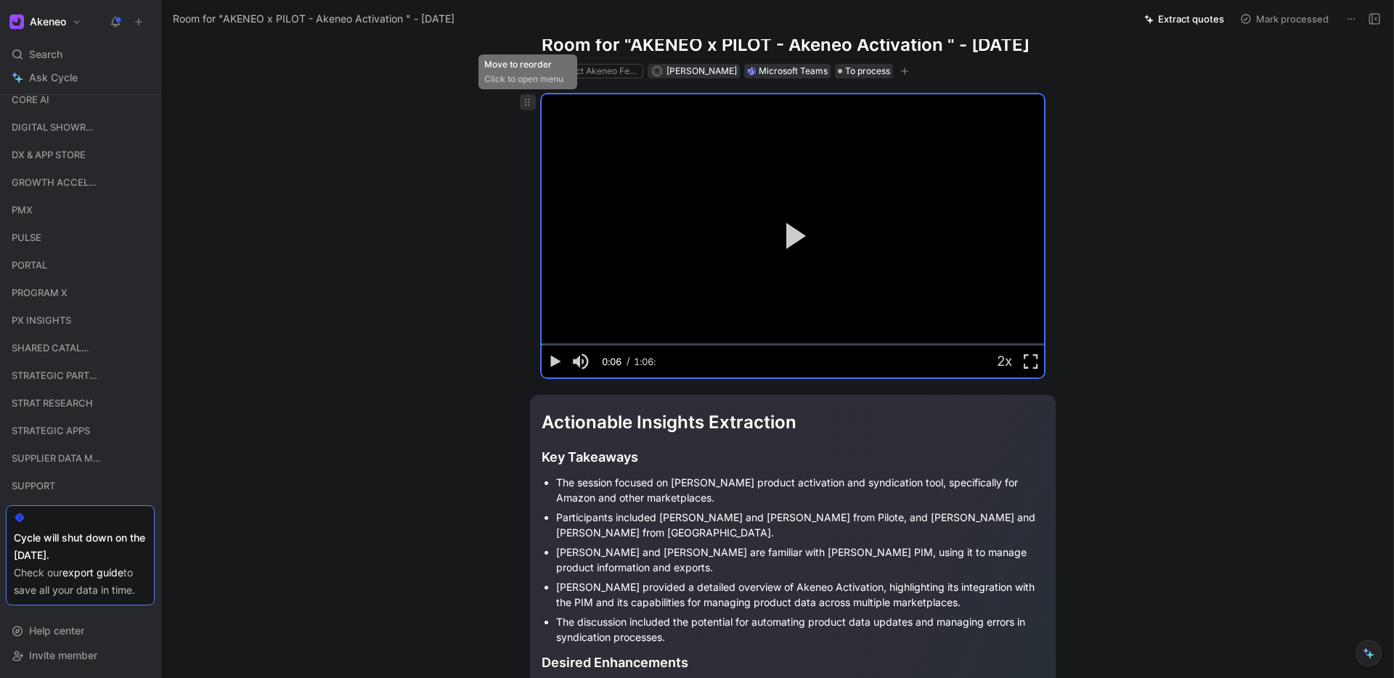
click at [535, 110] on span at bounding box center [528, 102] width 16 height 16
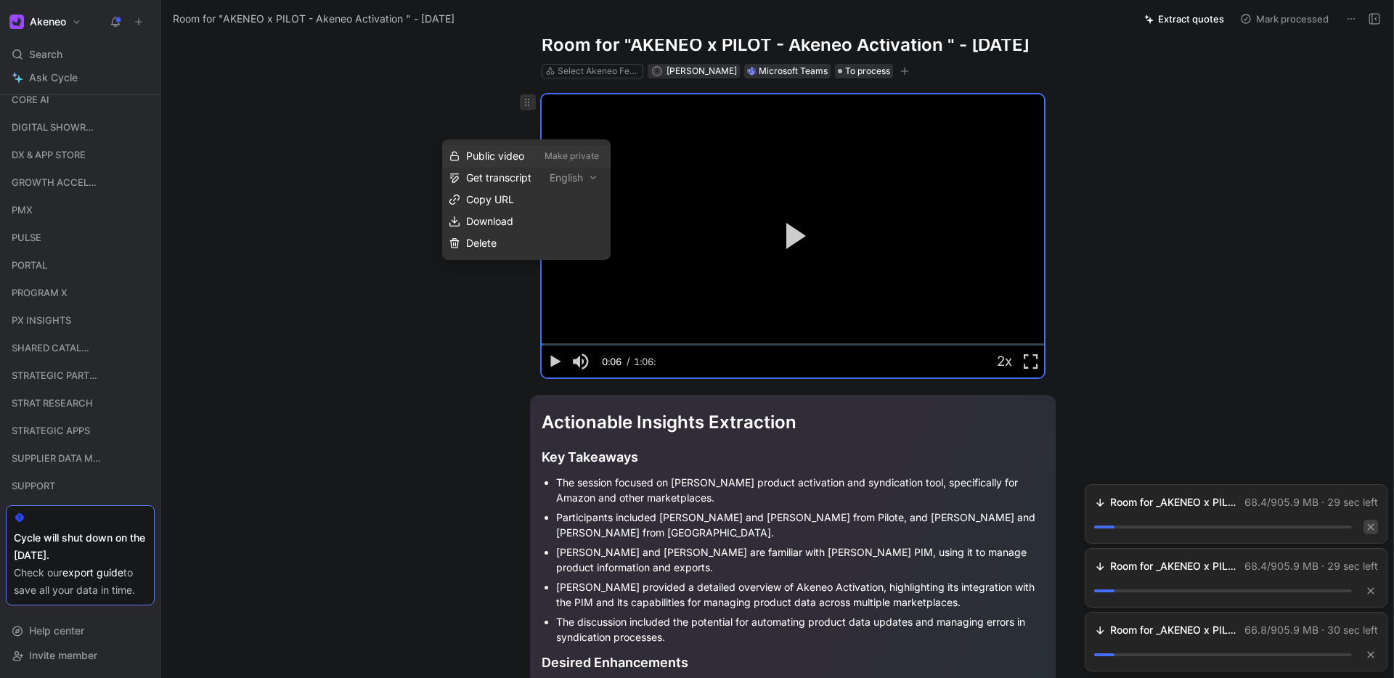
click at [1372, 523] on icon "button" at bounding box center [1371, 527] width 9 height 9
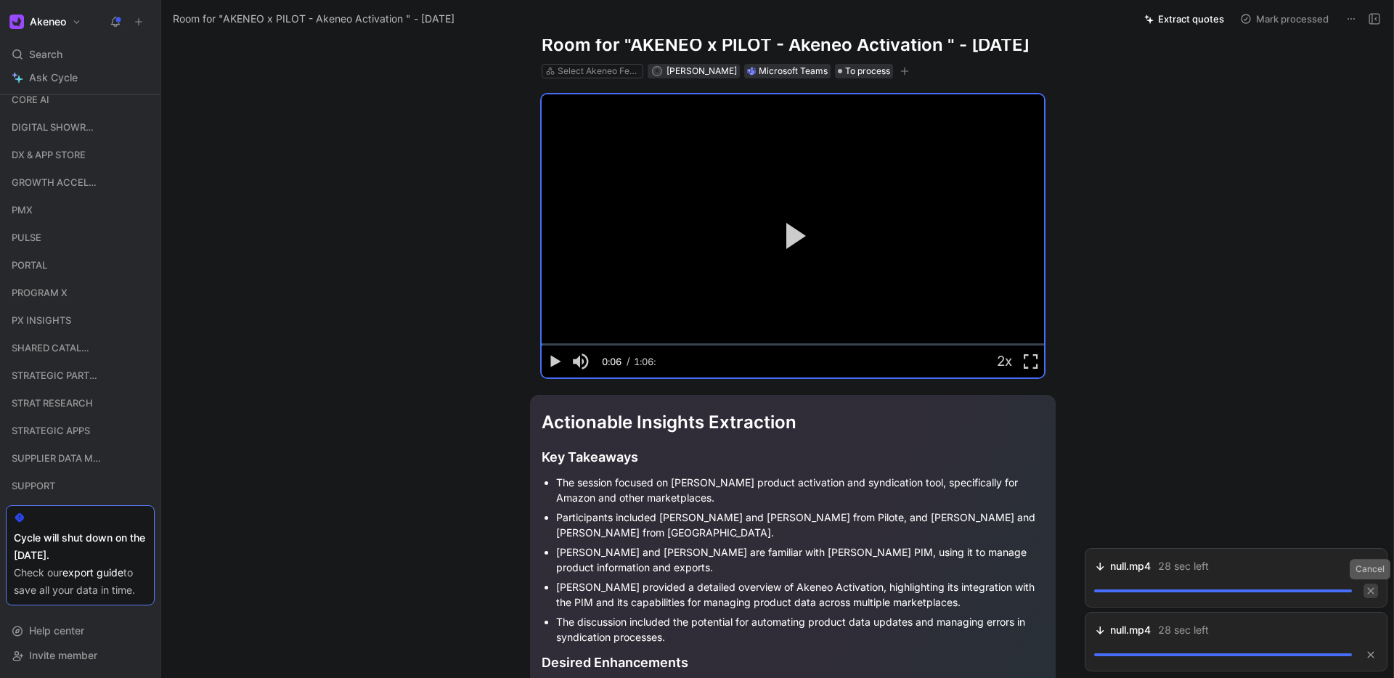
click at [1370, 588] on icon "button" at bounding box center [1371, 591] width 9 height 9
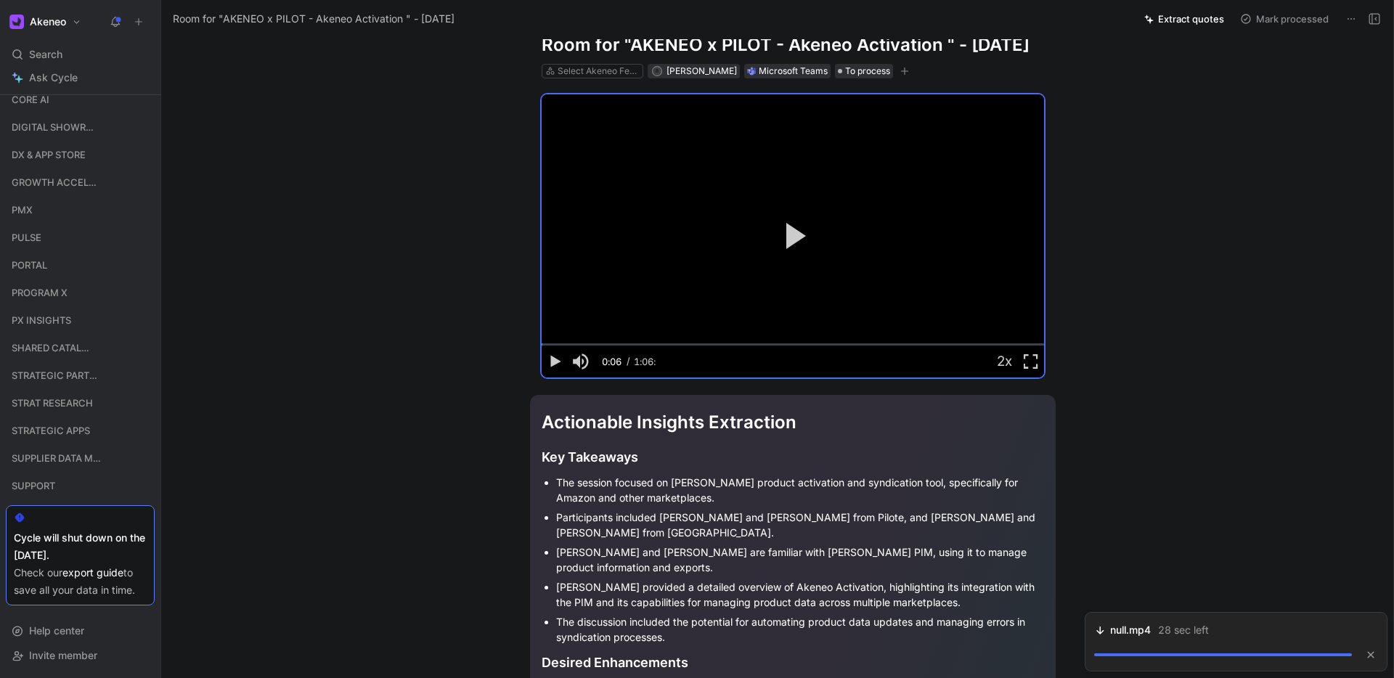
click at [1288, 640] on div "null.mp4 28 sec left" at bounding box center [1236, 642] width 284 height 41
click at [1372, 656] on icon "button" at bounding box center [1371, 655] width 7 height 7
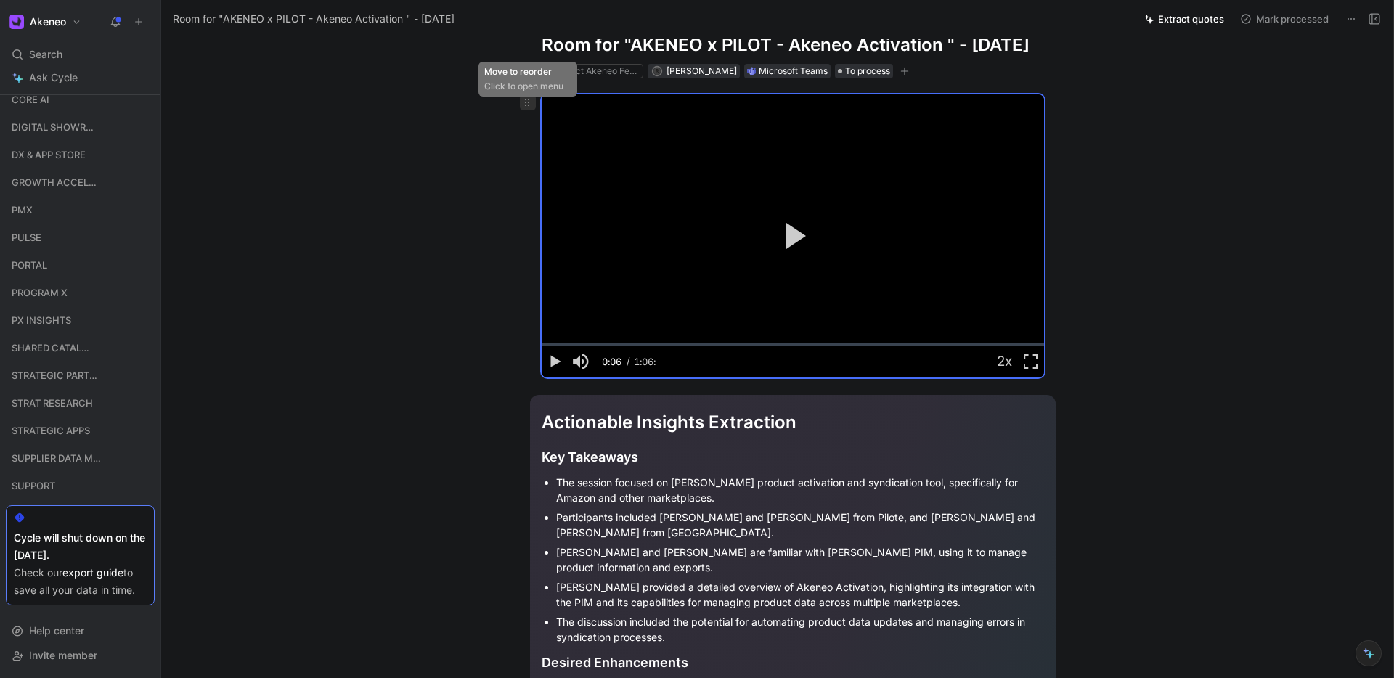
click at [525, 108] on icon at bounding box center [527, 103] width 12 height 12
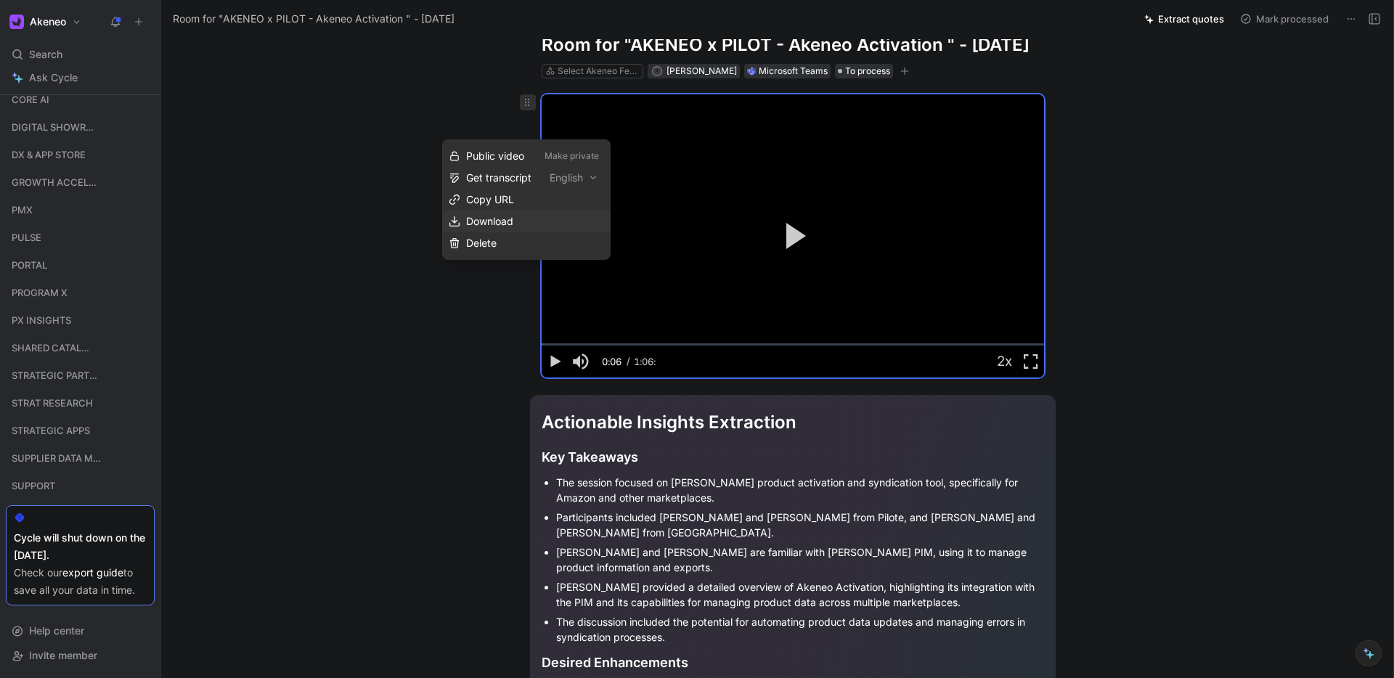
click at [492, 220] on span "Download" at bounding box center [489, 221] width 47 height 12
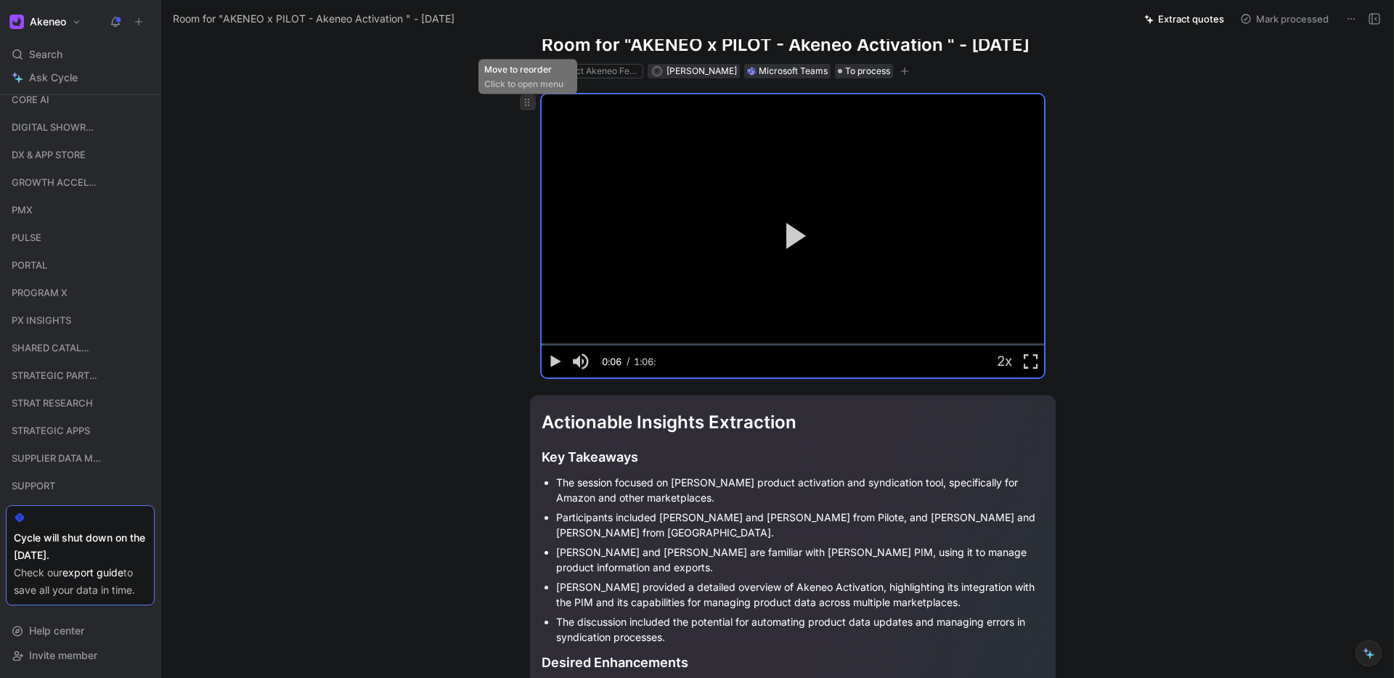
click at [526, 108] on icon at bounding box center [527, 103] width 12 height 12
